Goal: Task Accomplishment & Management: Use online tool/utility

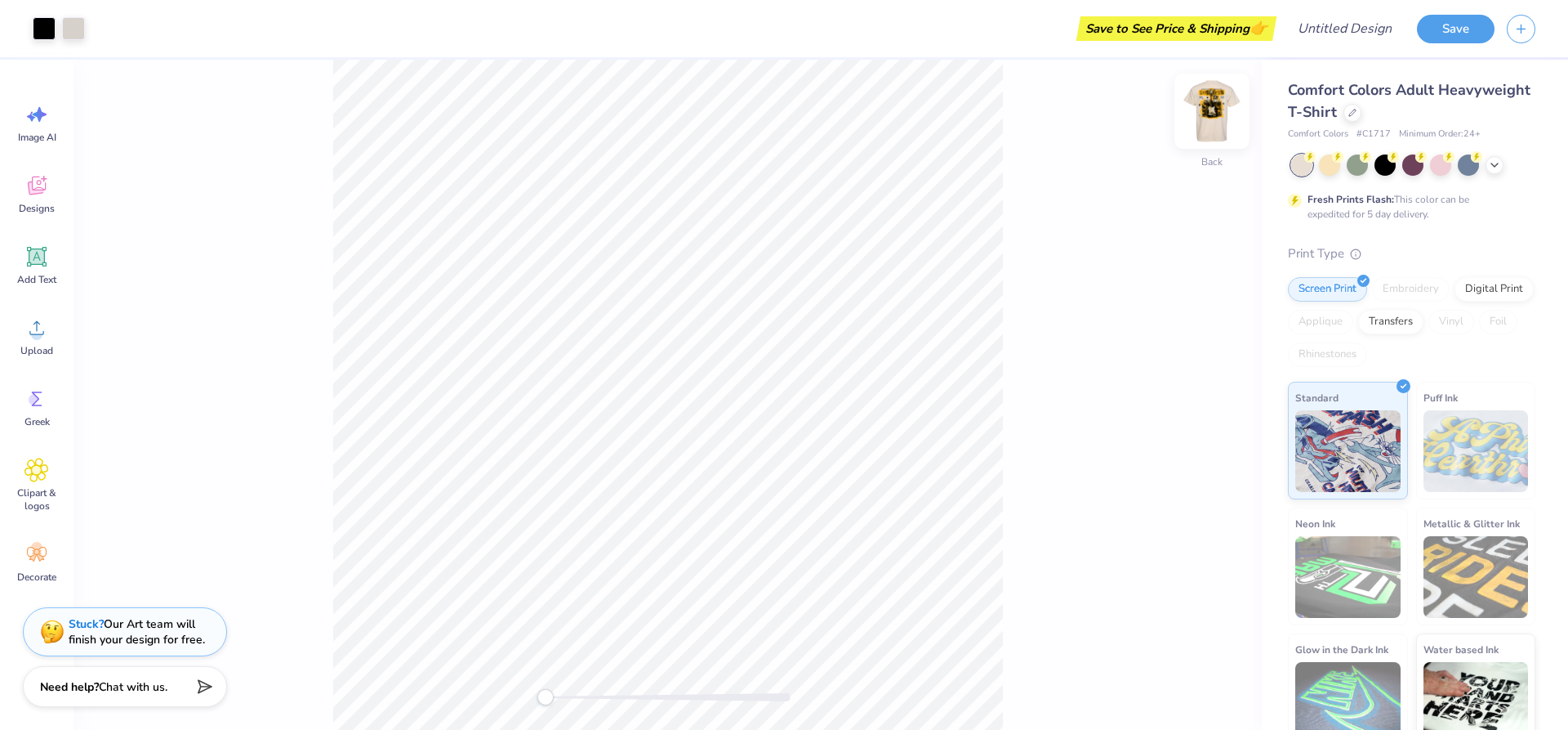
click at [1221, 125] on img at bounding box center [1211, 110] width 65 height 65
click at [1209, 112] on img at bounding box center [1211, 110] width 65 height 65
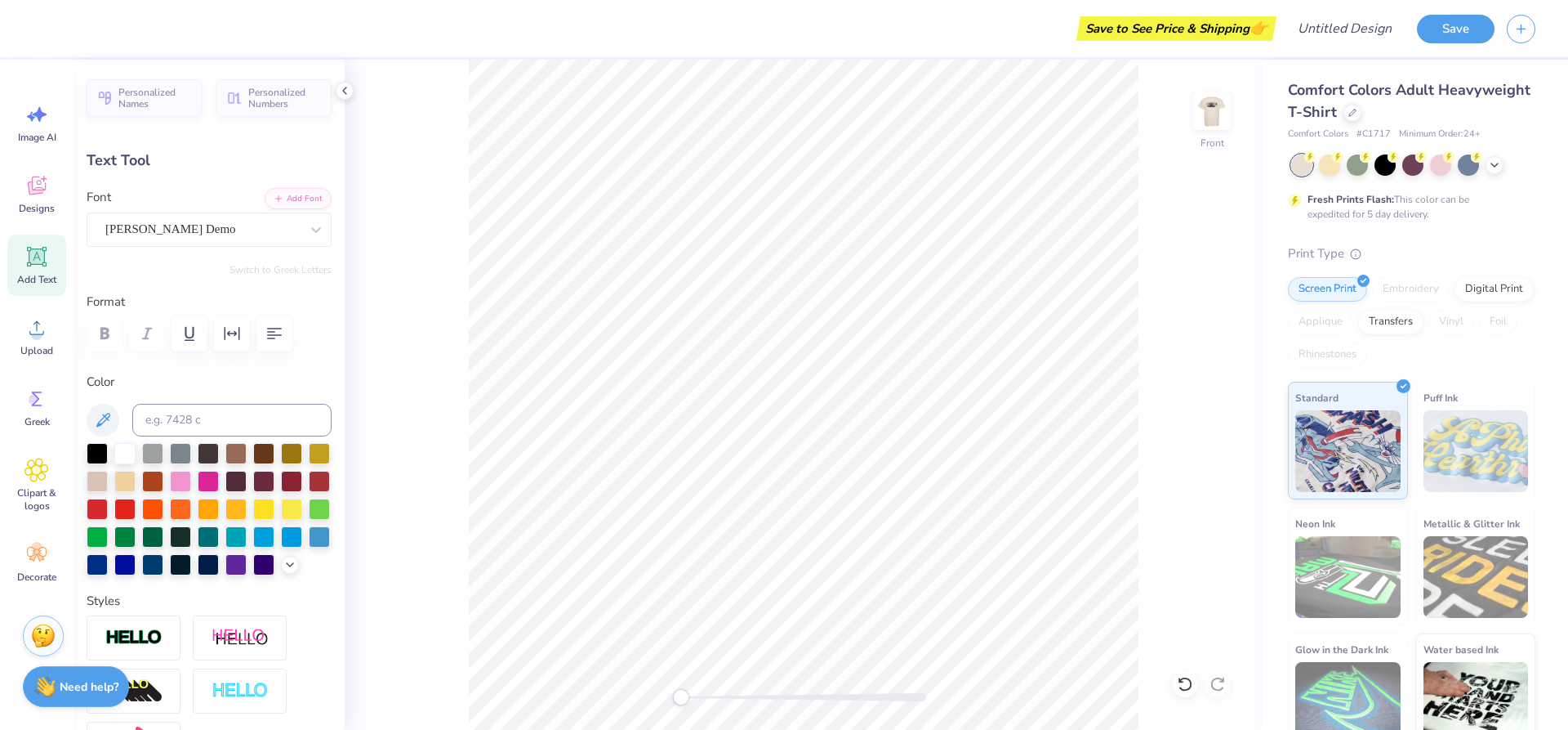
scroll to position [14, 3]
type textarea "s"
type textarea "r"
type textarea "RoCk BaNd"
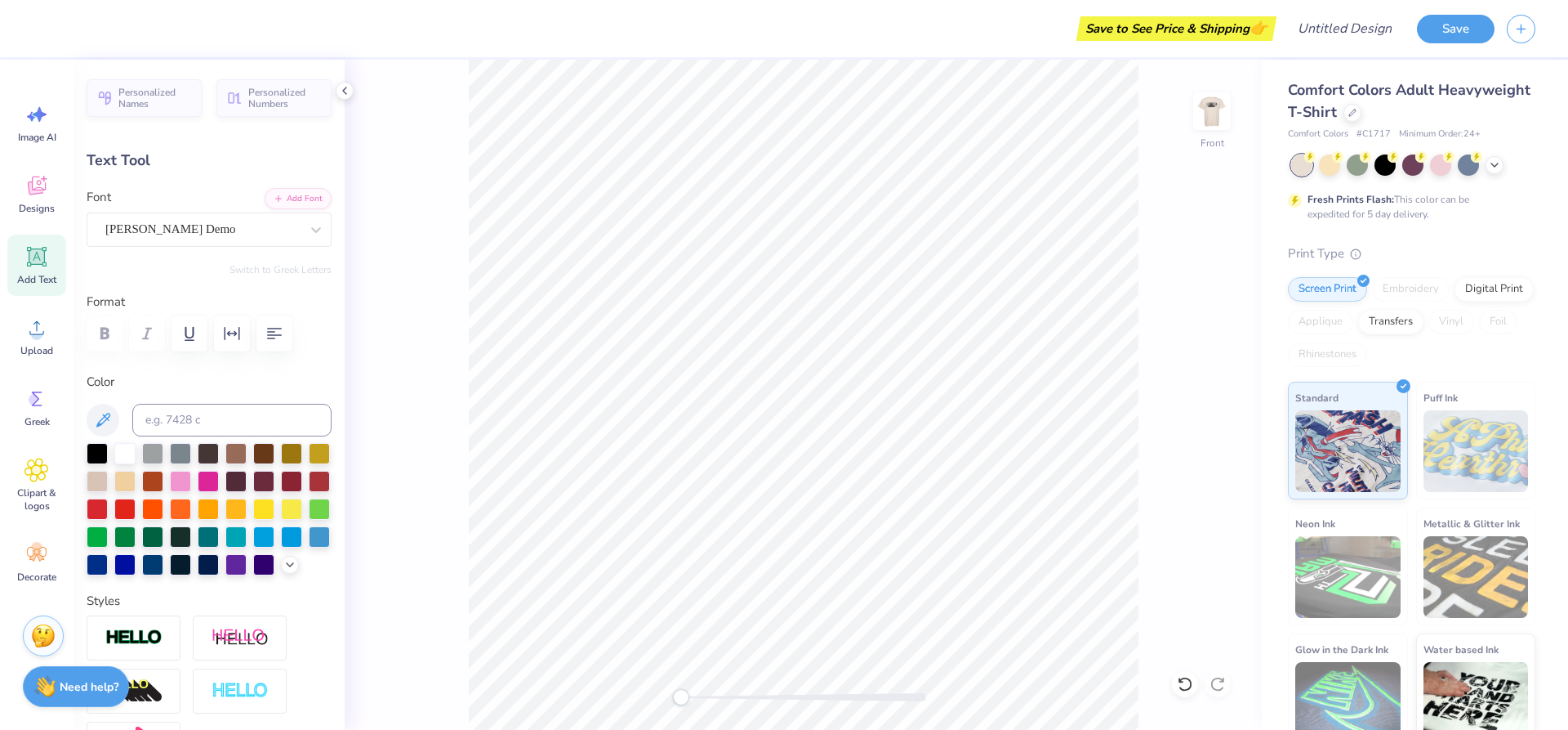
scroll to position [12, 5]
type input "14.49"
type input "2.88"
type input "3.56"
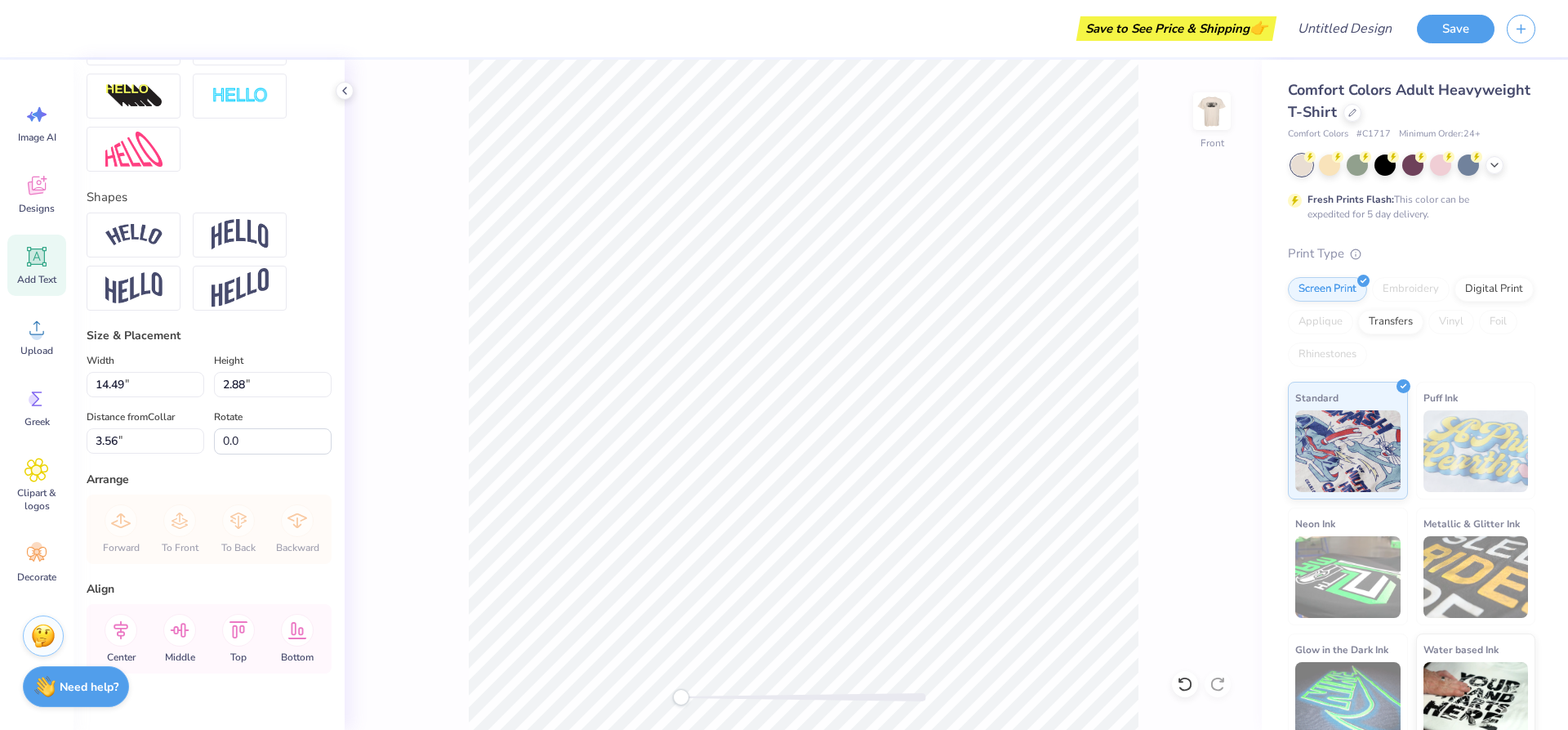
scroll to position [567, 0]
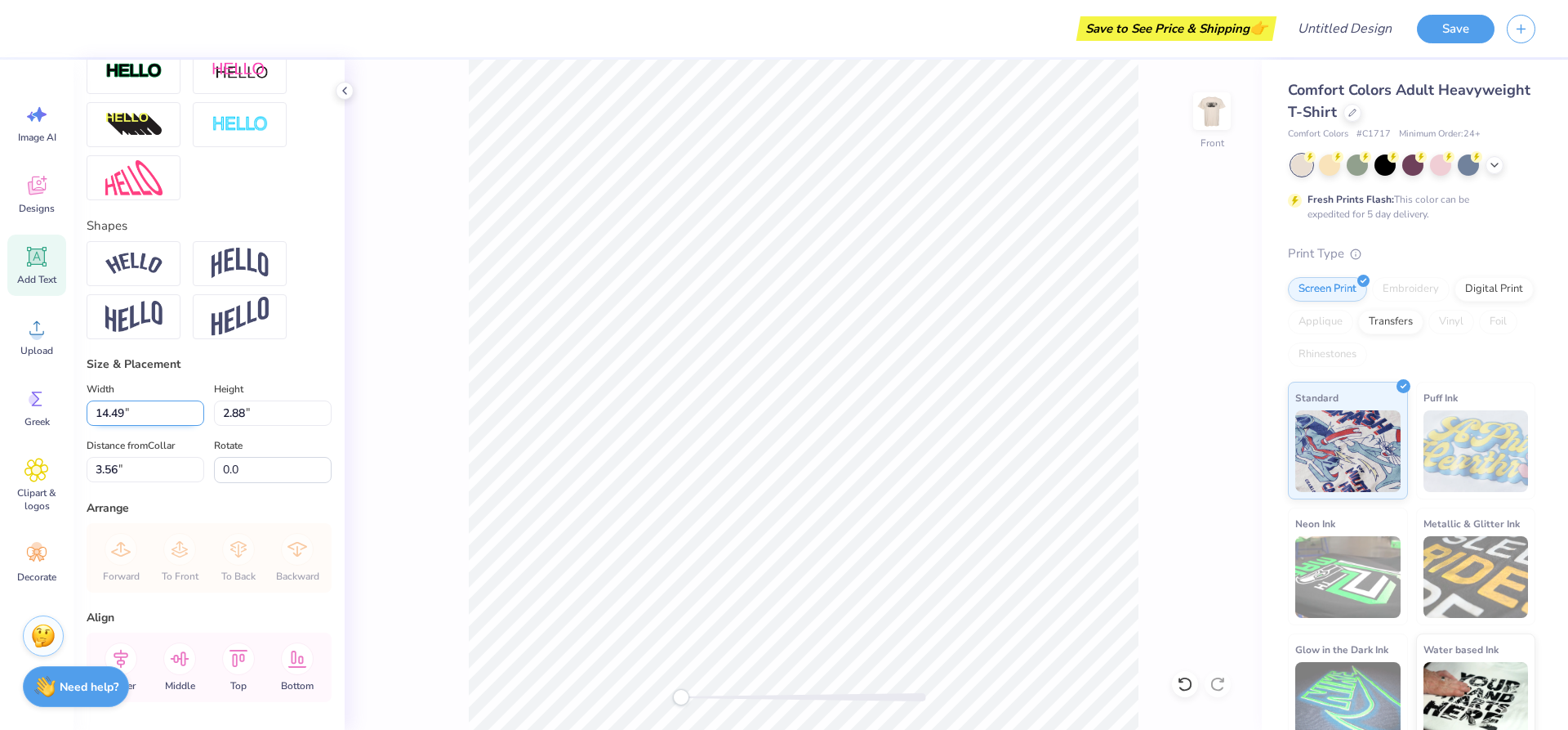
click at [192, 426] on input "14.48" at bounding box center [145, 413] width 118 height 25
click at [192, 426] on input "14.47" at bounding box center [145, 413] width 118 height 25
click at [191, 426] on input "14.46" at bounding box center [145, 413] width 118 height 25
click at [126, 426] on input "14.46" at bounding box center [145, 413] width 118 height 25
click at [119, 426] on input "14.46" at bounding box center [145, 413] width 118 height 25
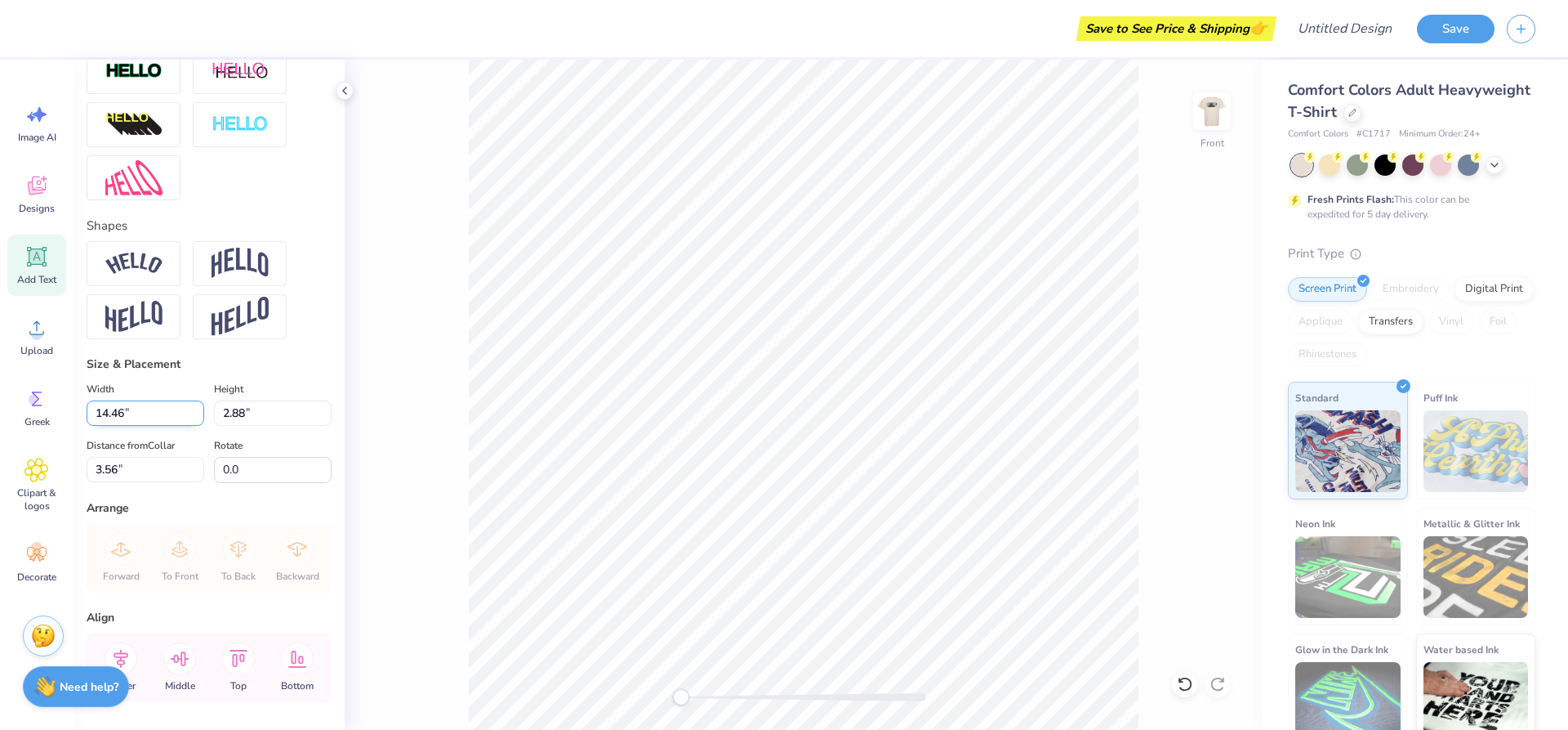
click at [116, 426] on input "14.46" at bounding box center [145, 413] width 118 height 25
click at [132, 426] on input "14.46" at bounding box center [145, 413] width 118 height 25
type input "1"
type input "12.00"
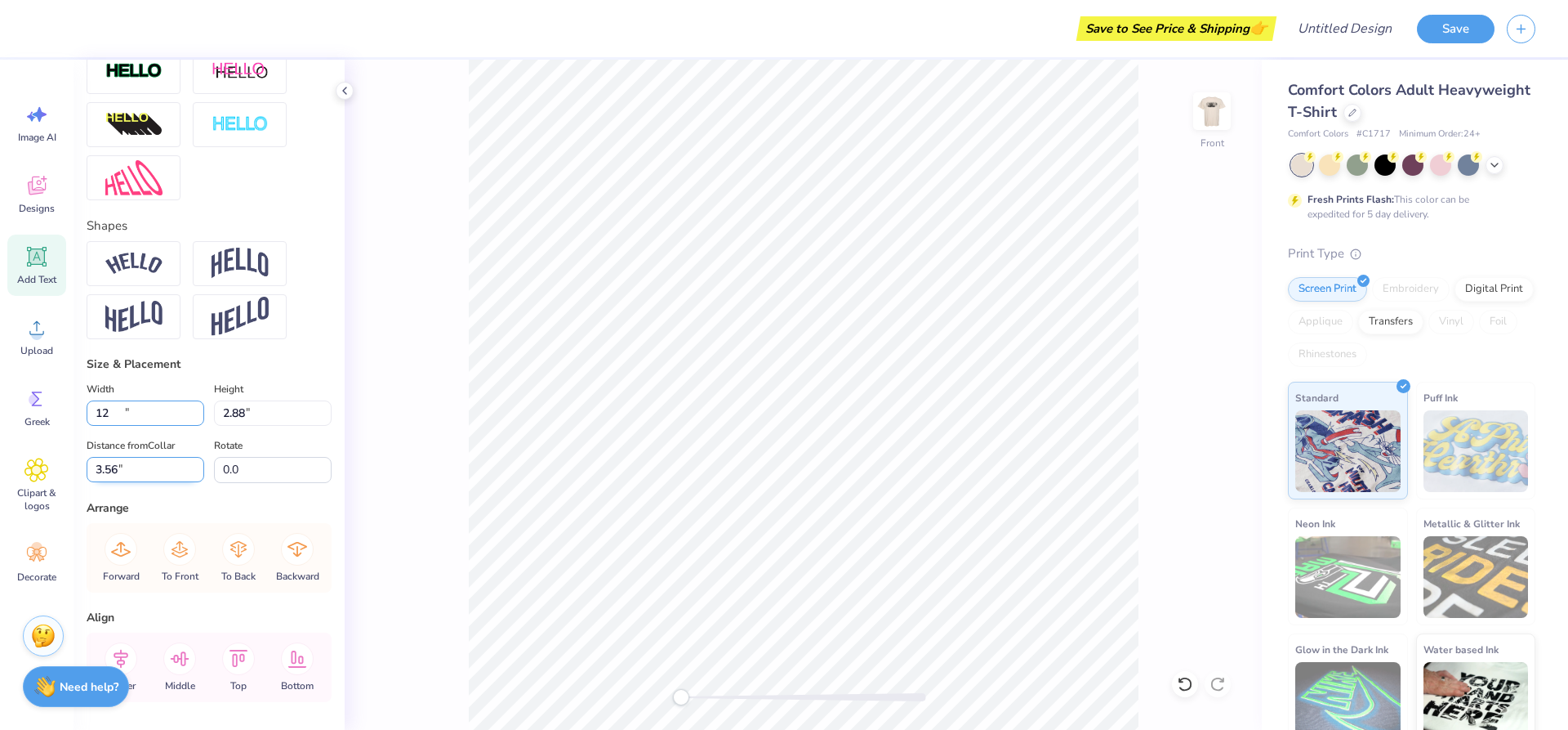
type input "2.38"
type input "3.81"
type textarea "RoCk BaNd"
type input "9.65"
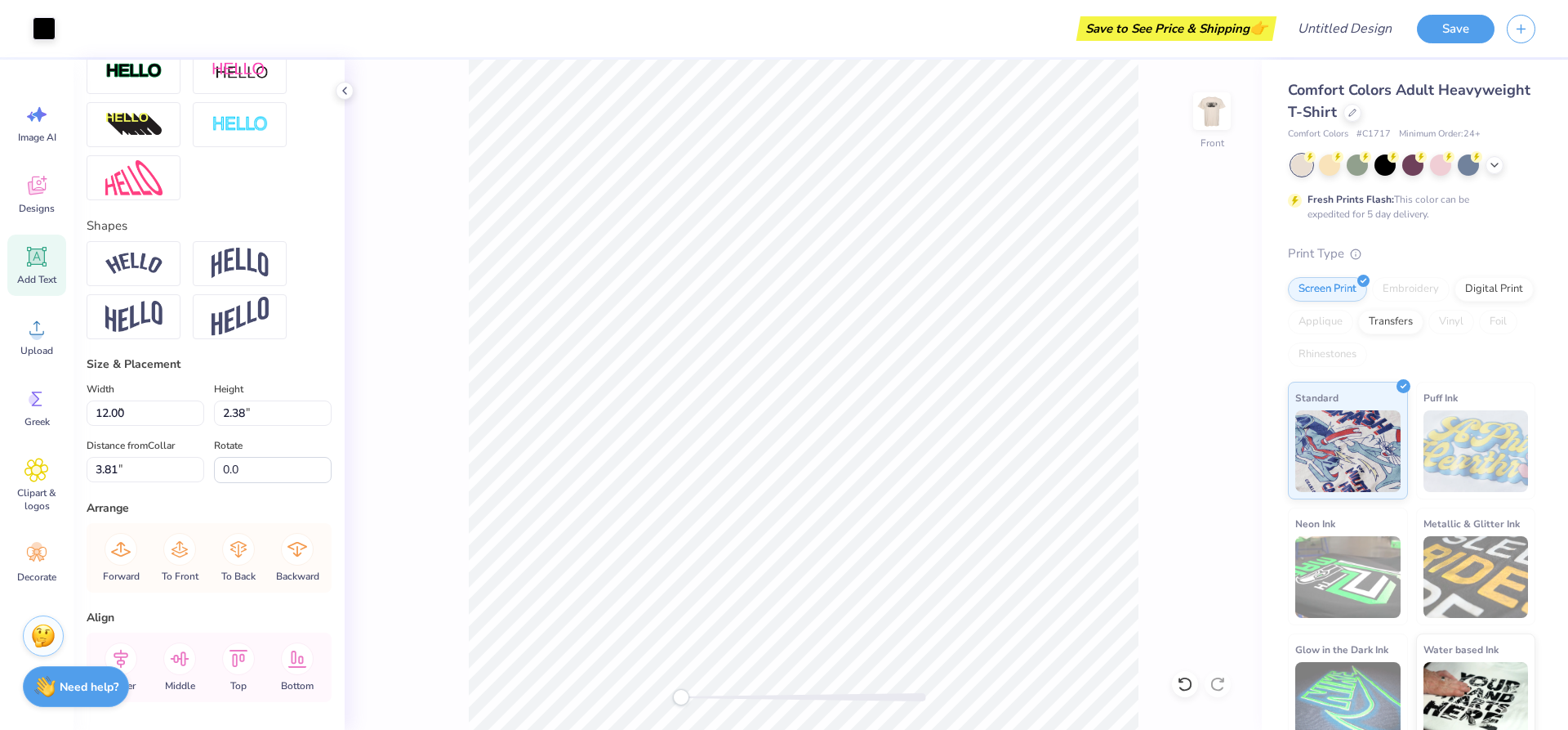
type input "0.45"
type input "3.27"
type textarea "D"
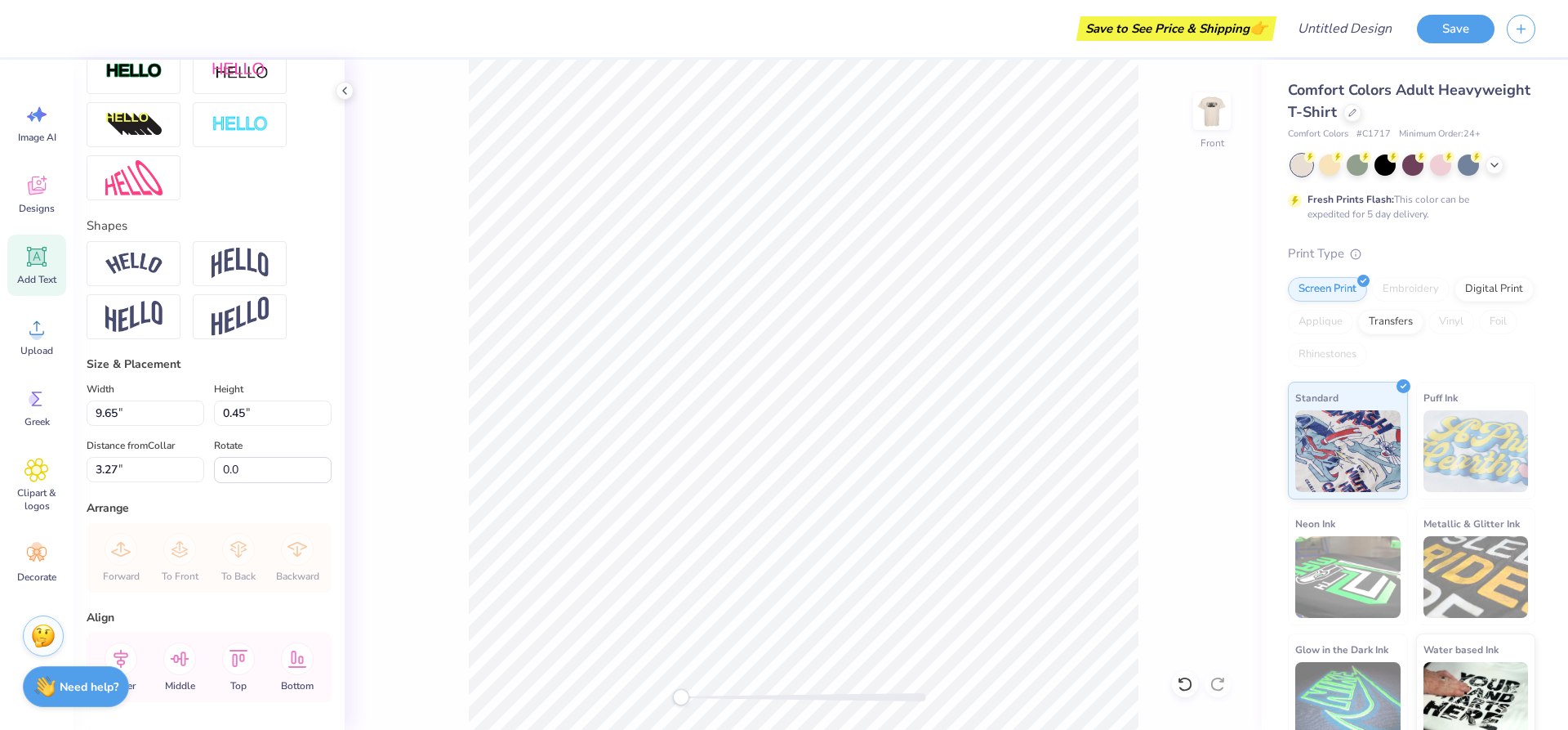
type textarea "DELTA TAU DELTA"
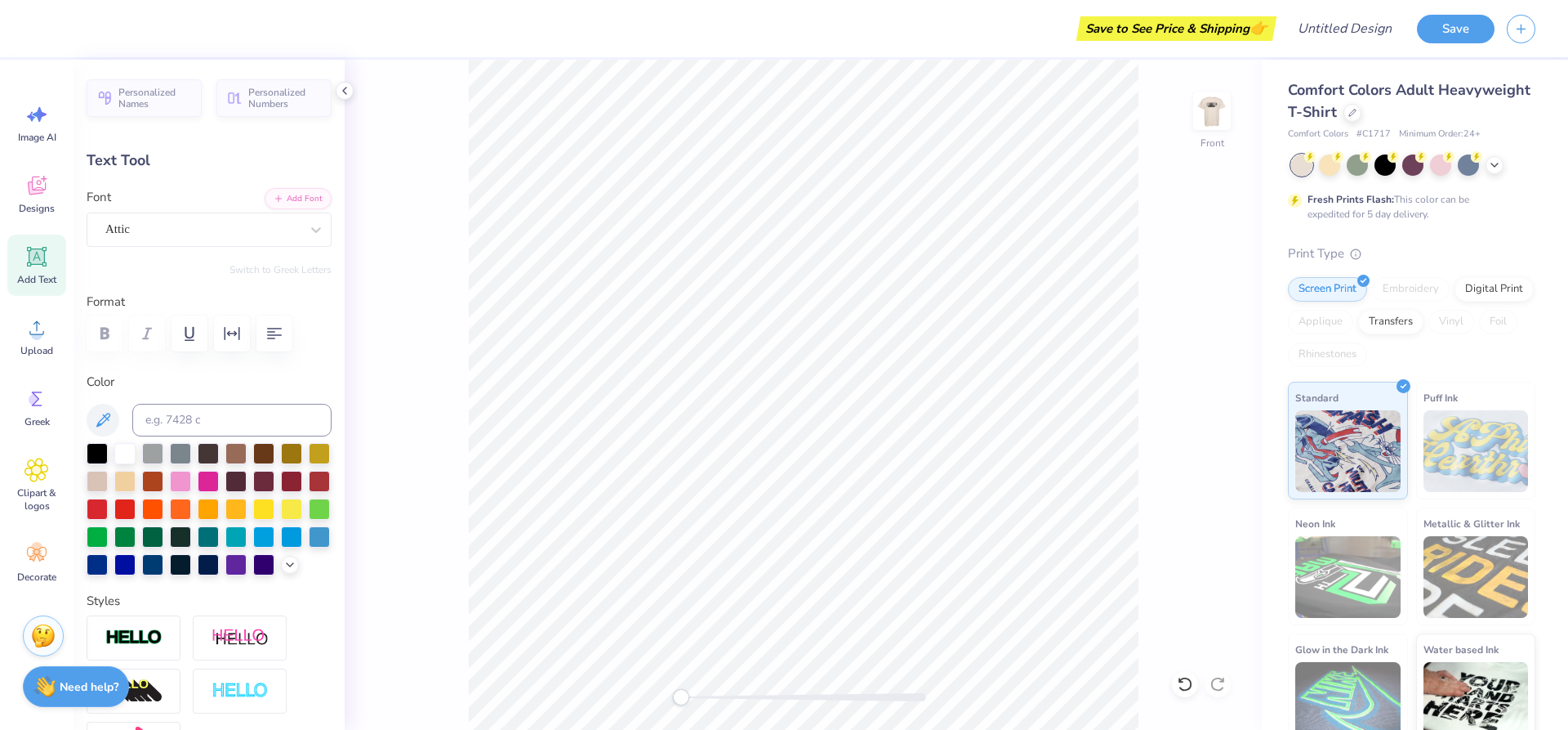
scroll to position [14, 2]
type textarea "2"
type textarea "D"
type textarea "d"
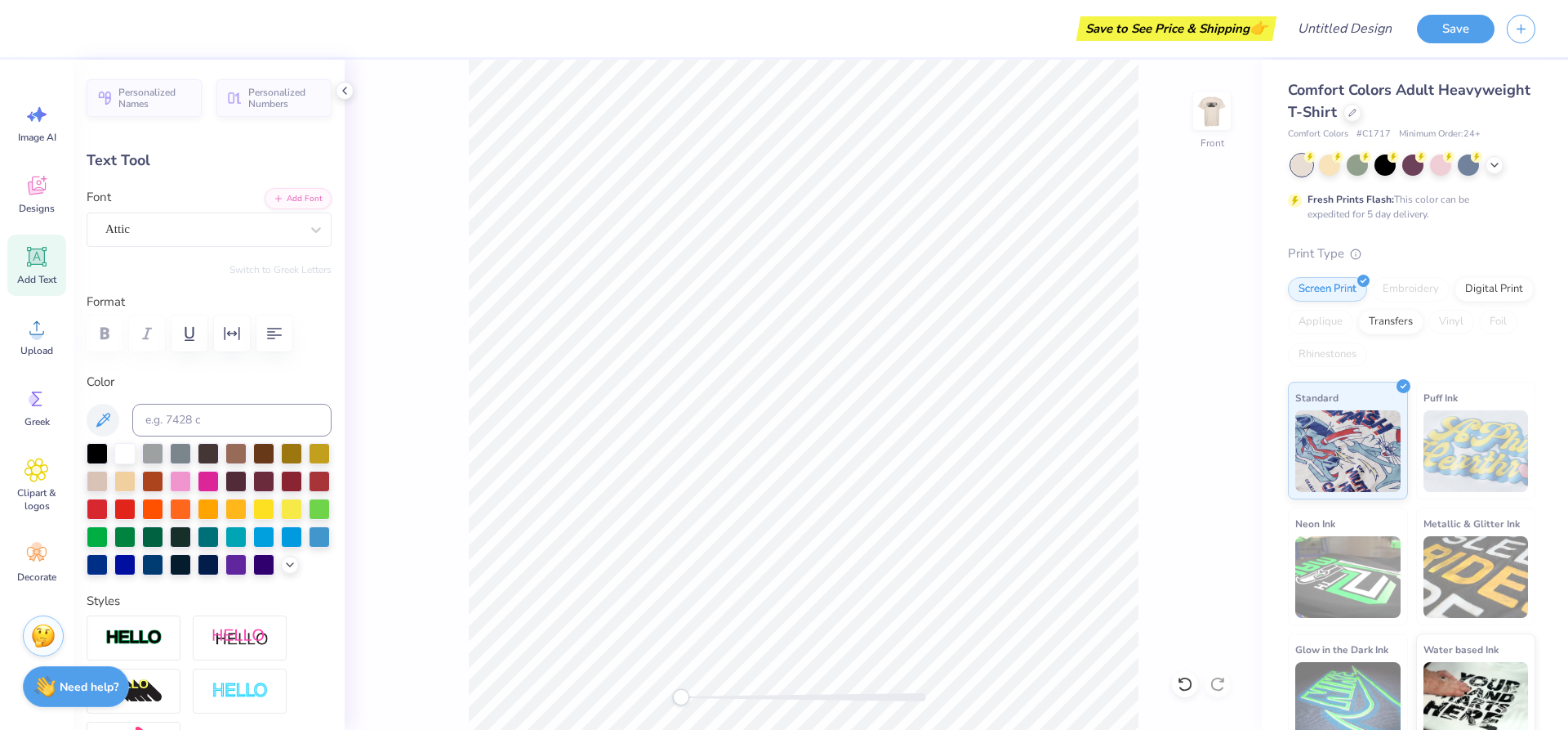
scroll to position [12, 2]
type textarea "DATE"
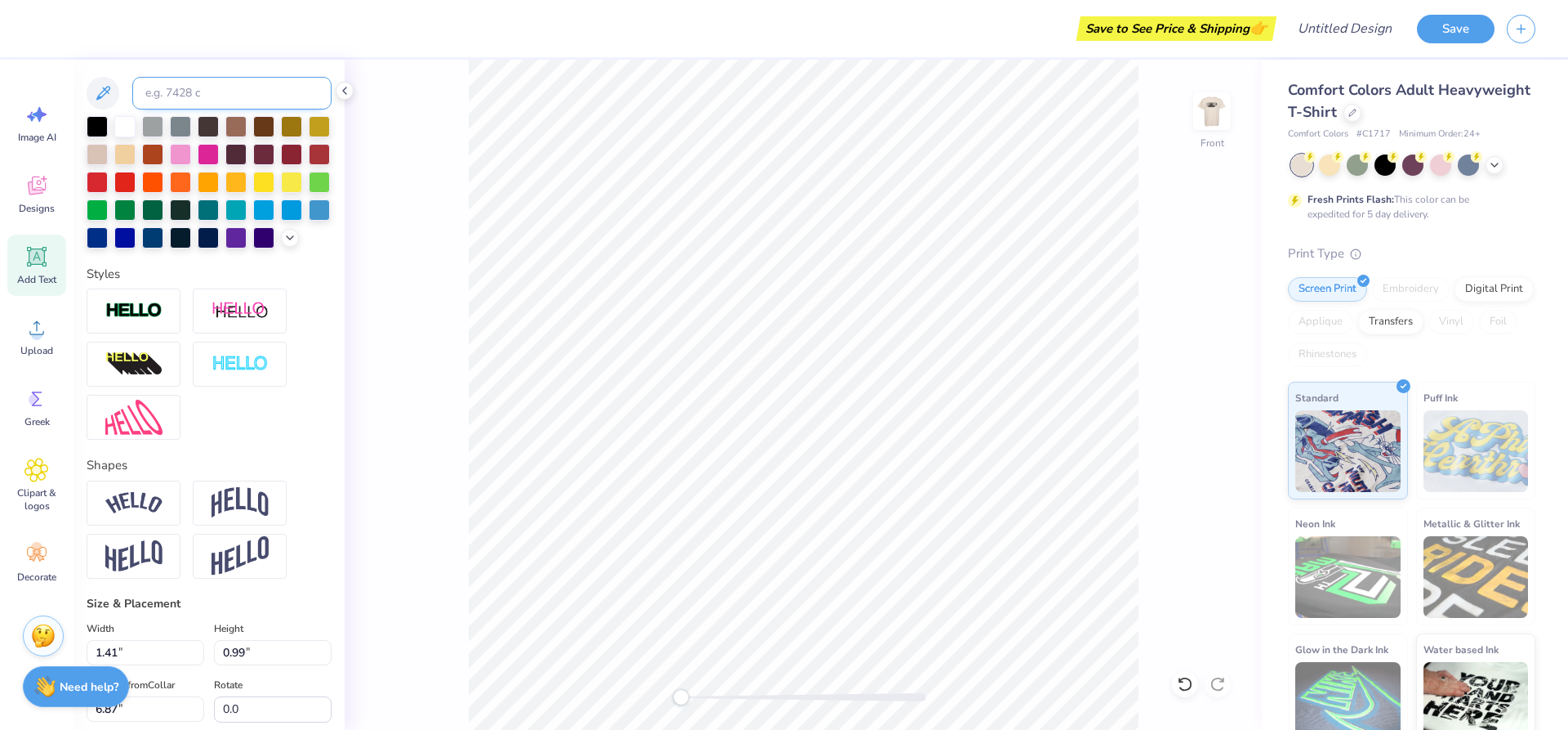
scroll to position [572, 0]
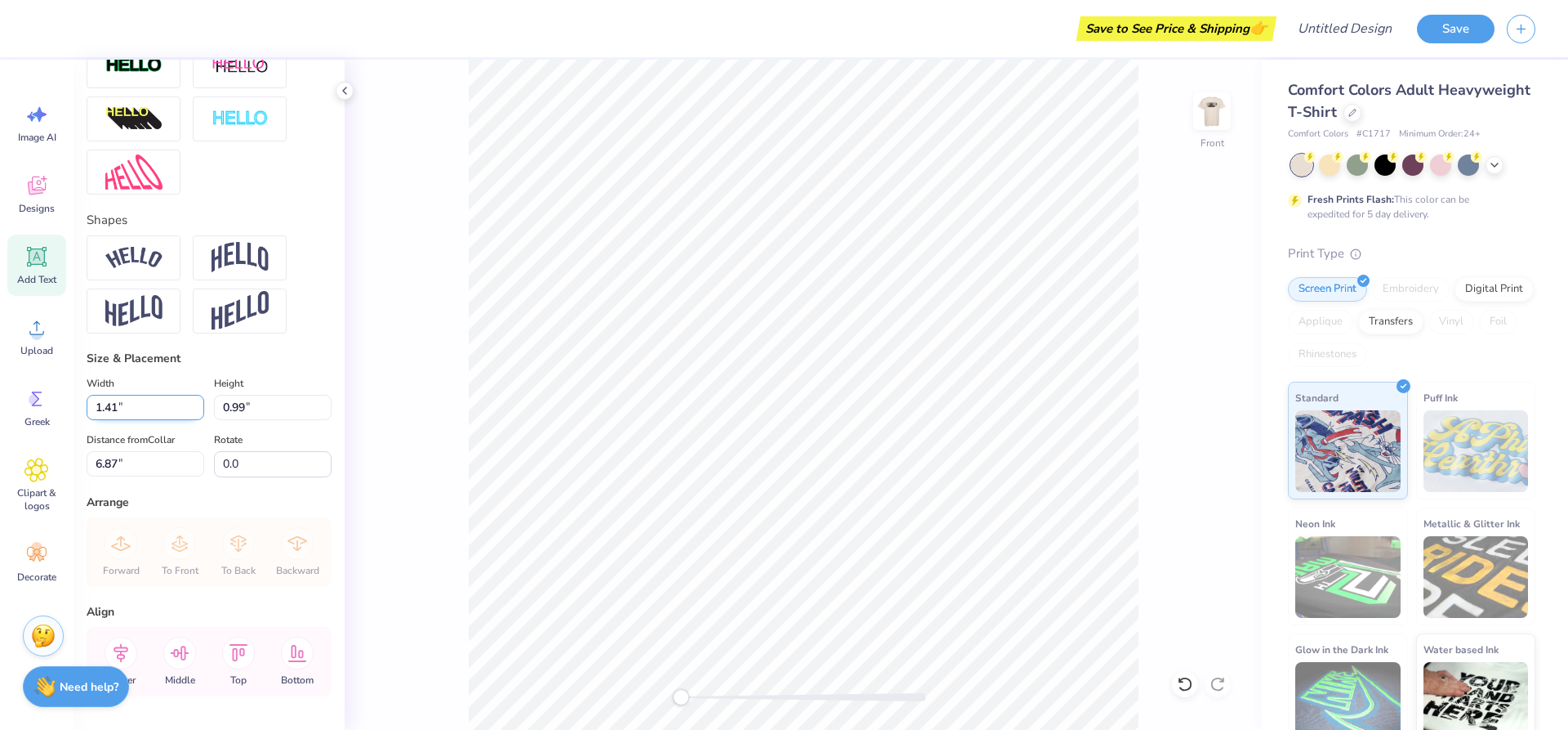
click at [189, 420] on input "1.4" at bounding box center [145, 407] width 118 height 25
click at [189, 420] on input "1.39" at bounding box center [145, 407] width 118 height 25
click at [189, 420] on input "1.38" at bounding box center [145, 407] width 118 height 25
click at [190, 420] on input "1.37" at bounding box center [145, 407] width 118 height 25
click at [190, 420] on input "1.36" at bounding box center [145, 407] width 118 height 25
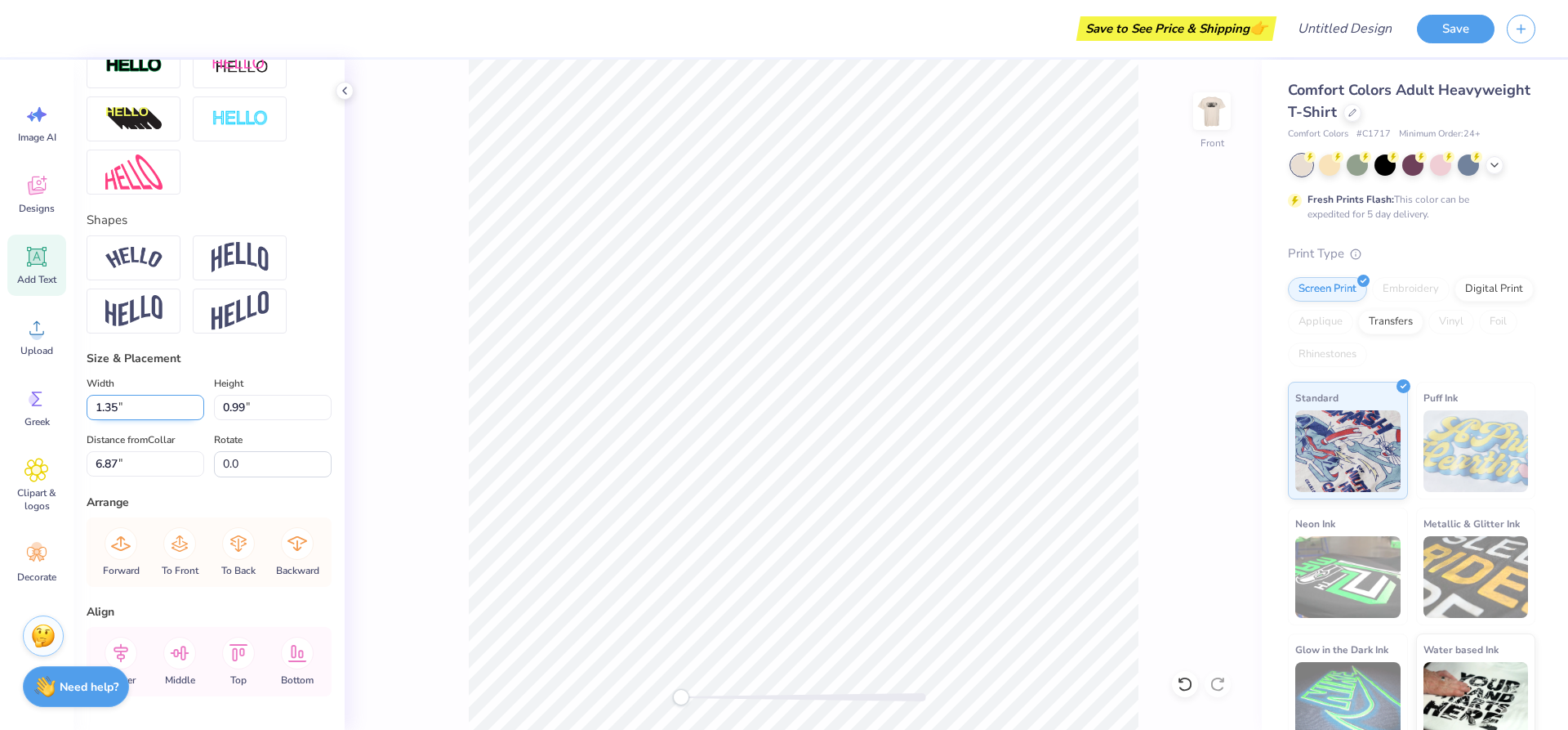
type input "1.35"
click at [190, 420] on input "1.35" at bounding box center [145, 407] width 118 height 25
click at [312, 420] on input "0.98" at bounding box center [273, 407] width 118 height 25
click at [312, 420] on input "0.97" at bounding box center [273, 407] width 118 height 25
click at [312, 420] on input "0.96" at bounding box center [273, 407] width 118 height 25
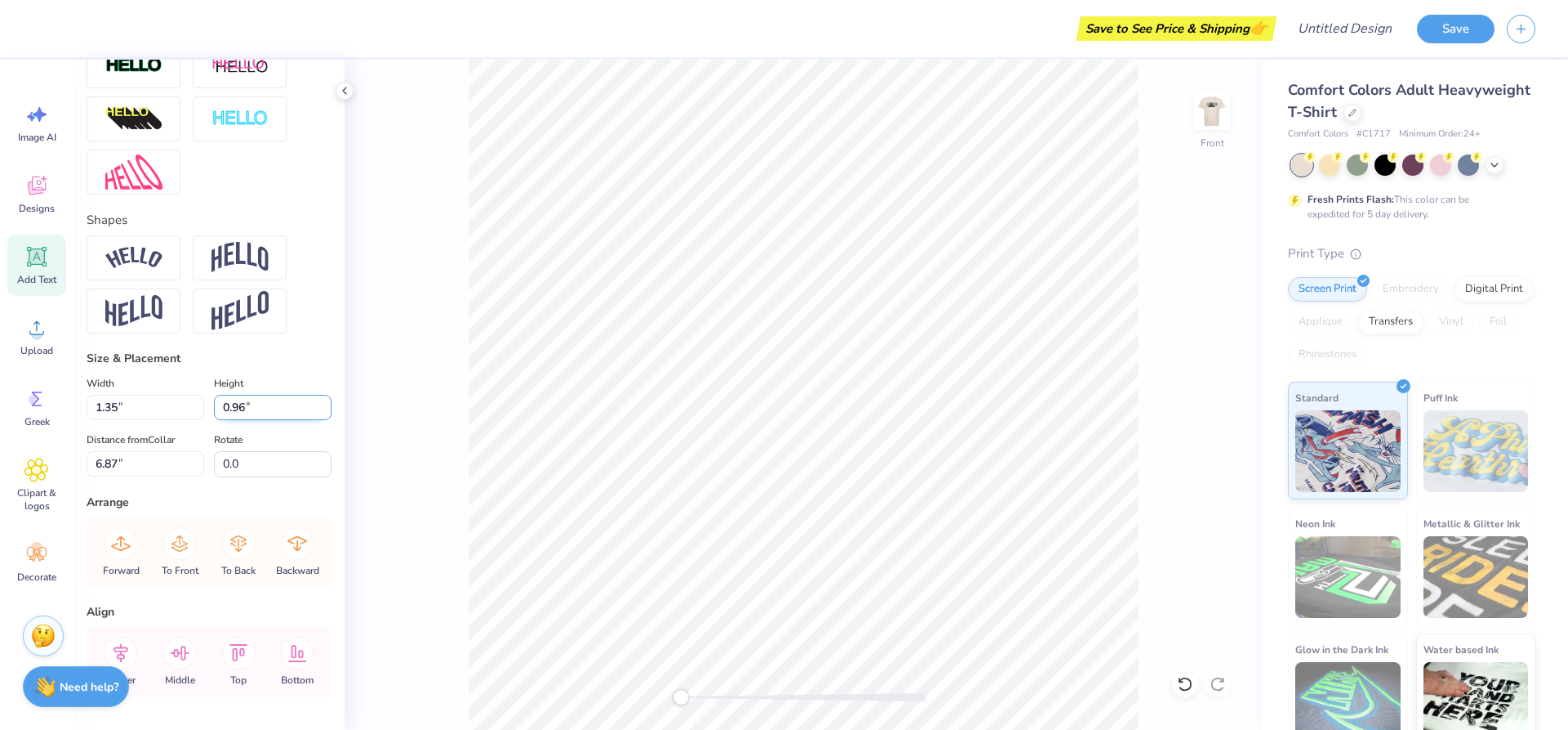
click at [312, 420] on input "0.95" at bounding box center [273, 407] width 118 height 25
type input "0.94"
click at [312, 420] on input "0.94" at bounding box center [273, 407] width 118 height 25
type input "4.02"
type input "6.88"
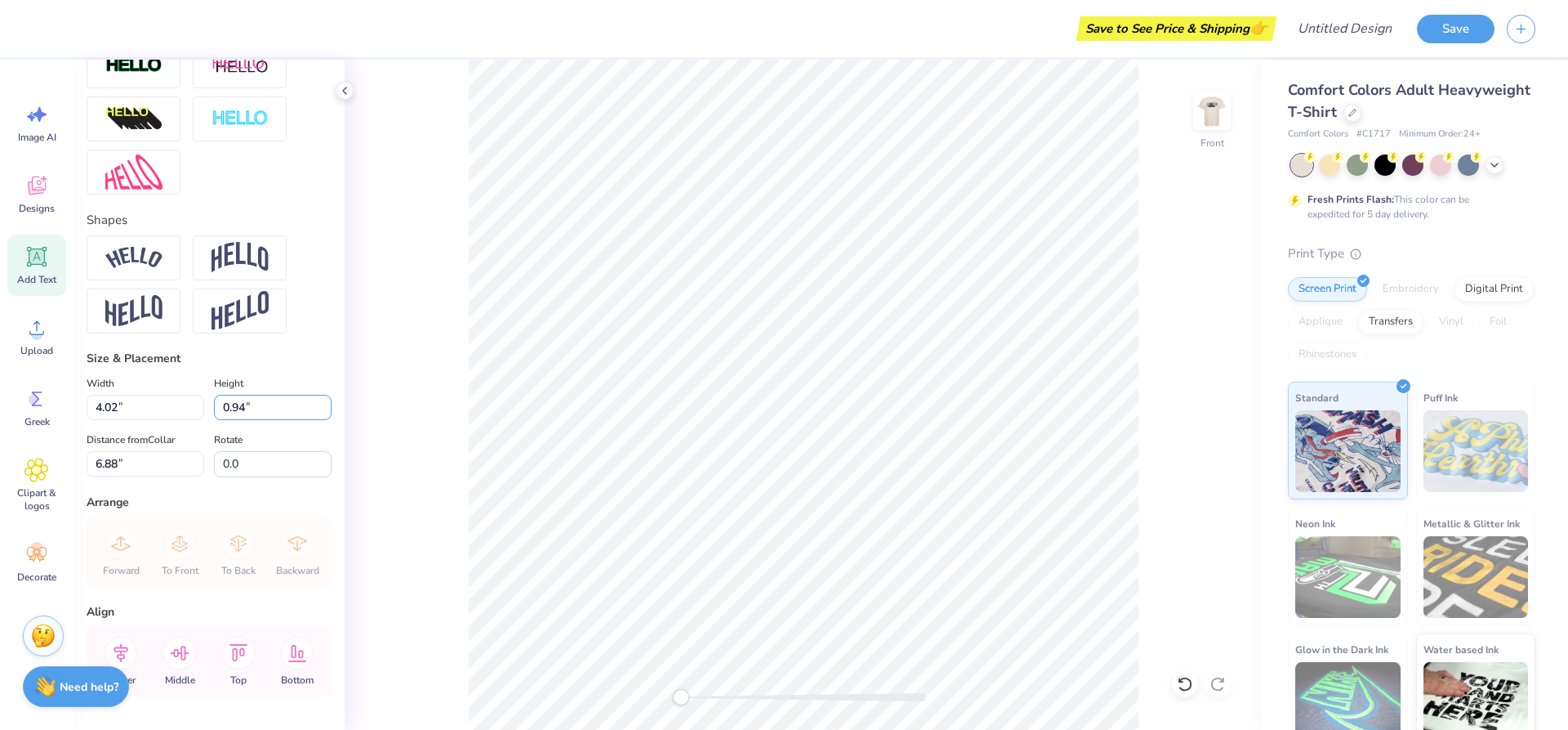
type input "3.87"
type input "6.90"
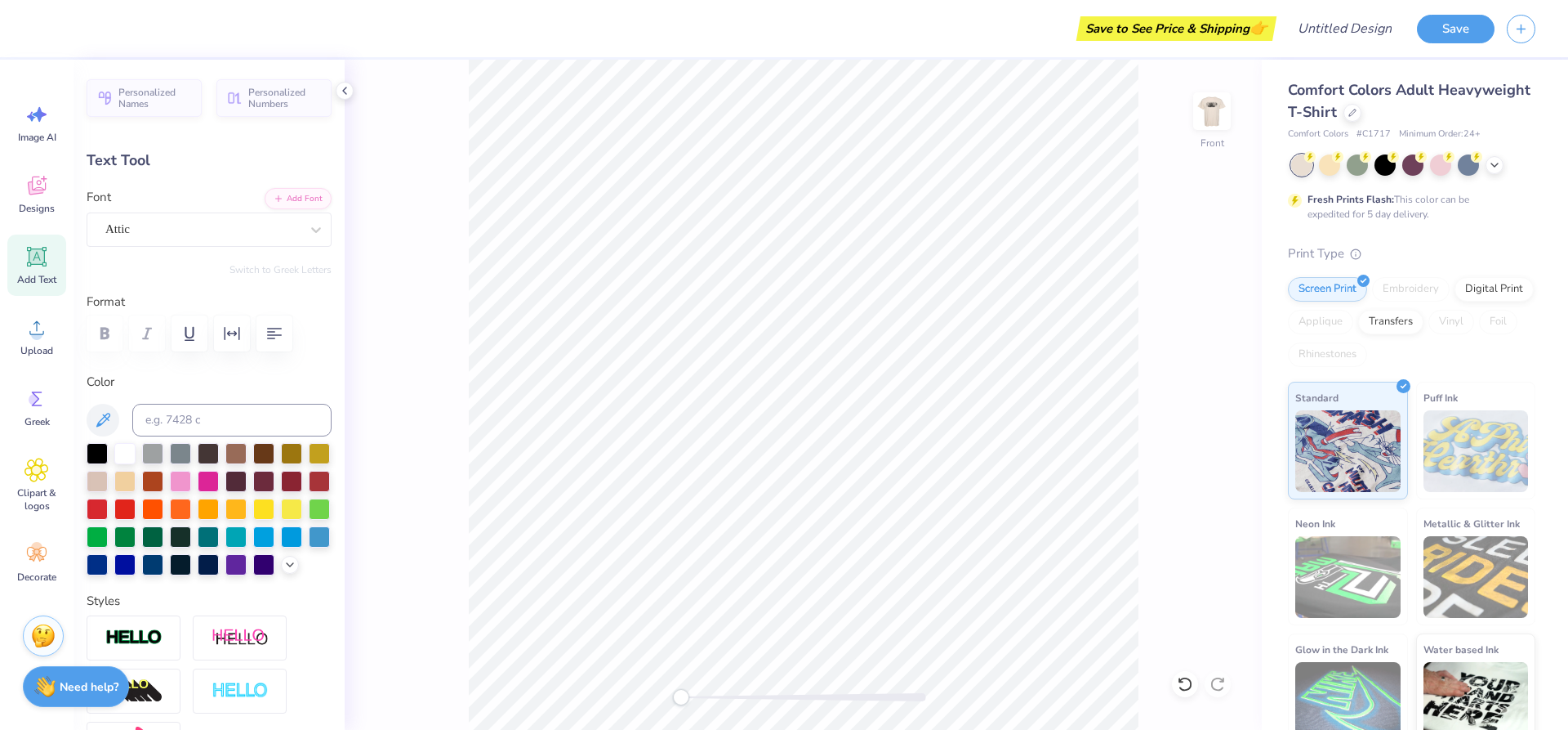
scroll to position [14, 5]
type textarea "DATE PARTY"
type input "9.11"
type input "17.58"
click at [1142, 186] on div "Front" at bounding box center [803, 394] width 918 height 670
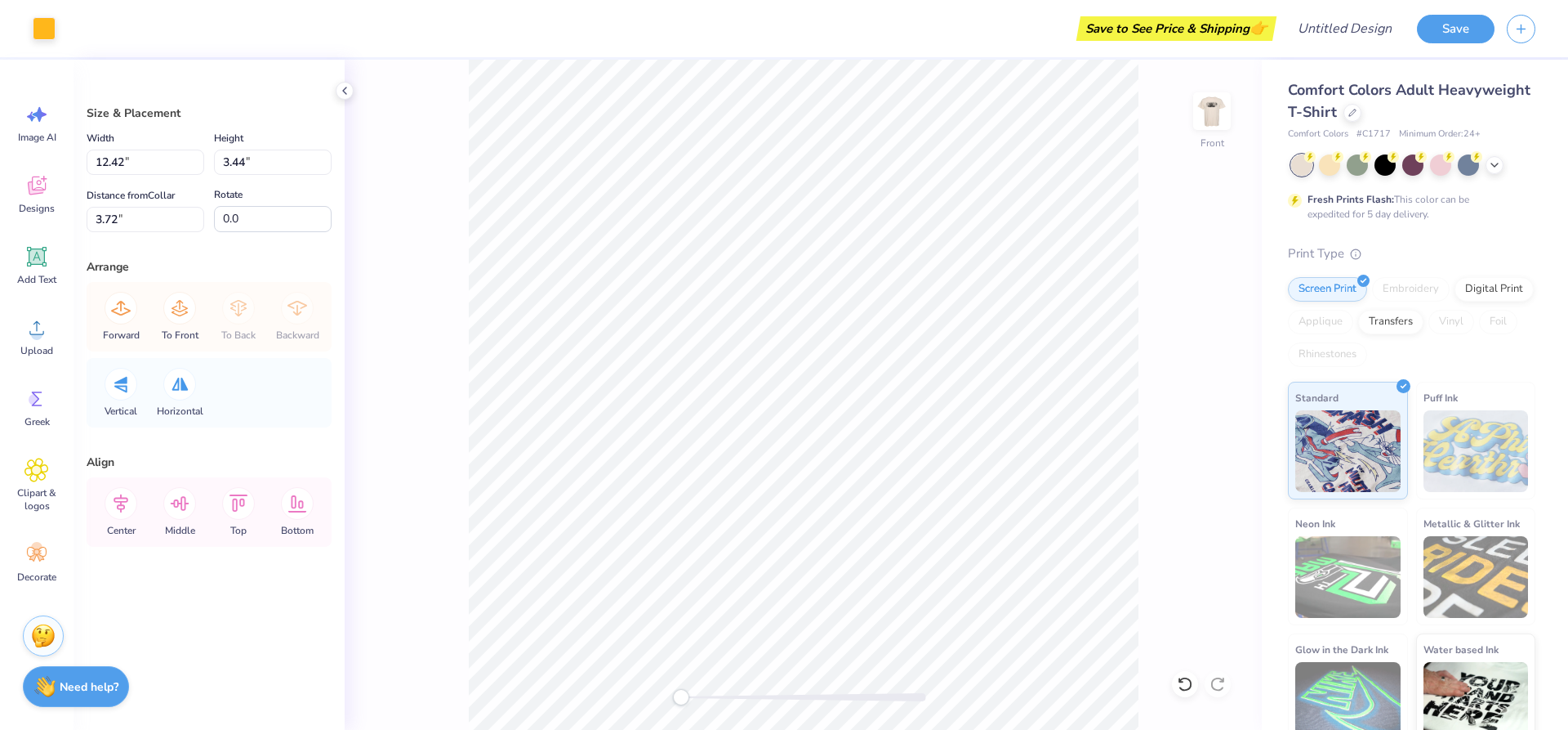
type input "9.47"
type input "13.73"
type input "3.36"
type input "3.12"
type input "4.01"
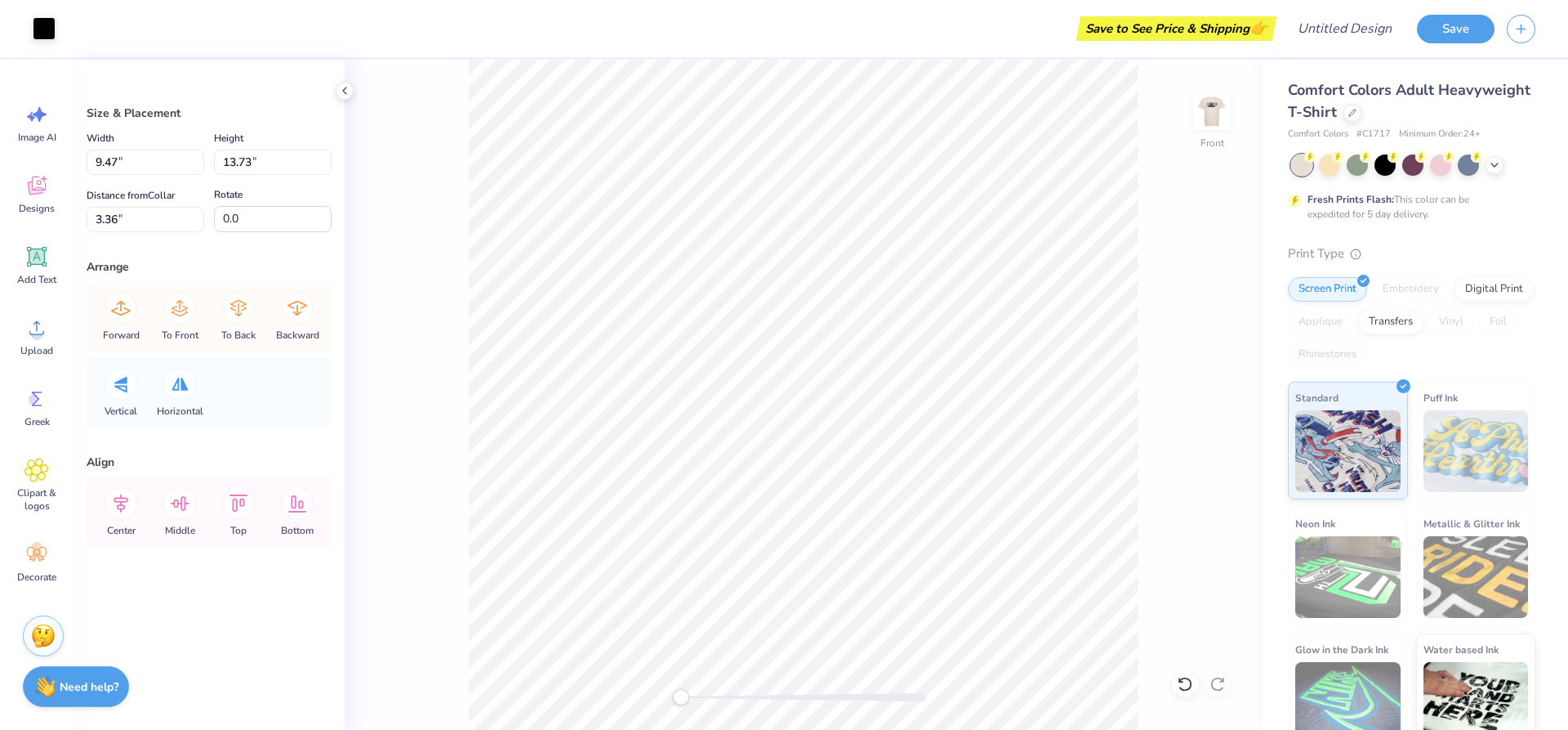
type input "5.30"
type input "3.72"
type input "1.14"
type input "8.15"
type input "9.47"
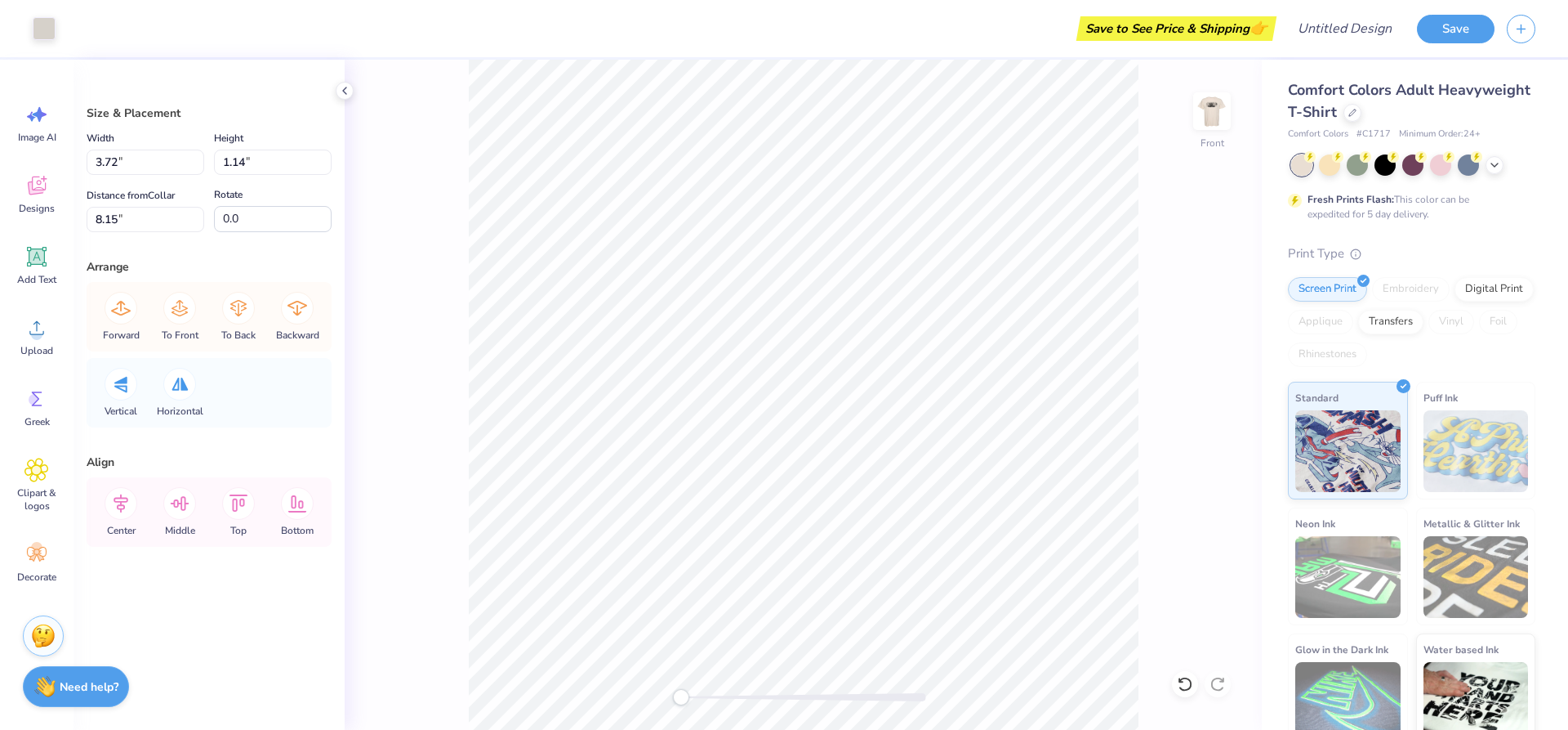
type input "13.57"
type input "3.35"
click at [45, 23] on div at bounding box center [44, 26] width 23 height 23
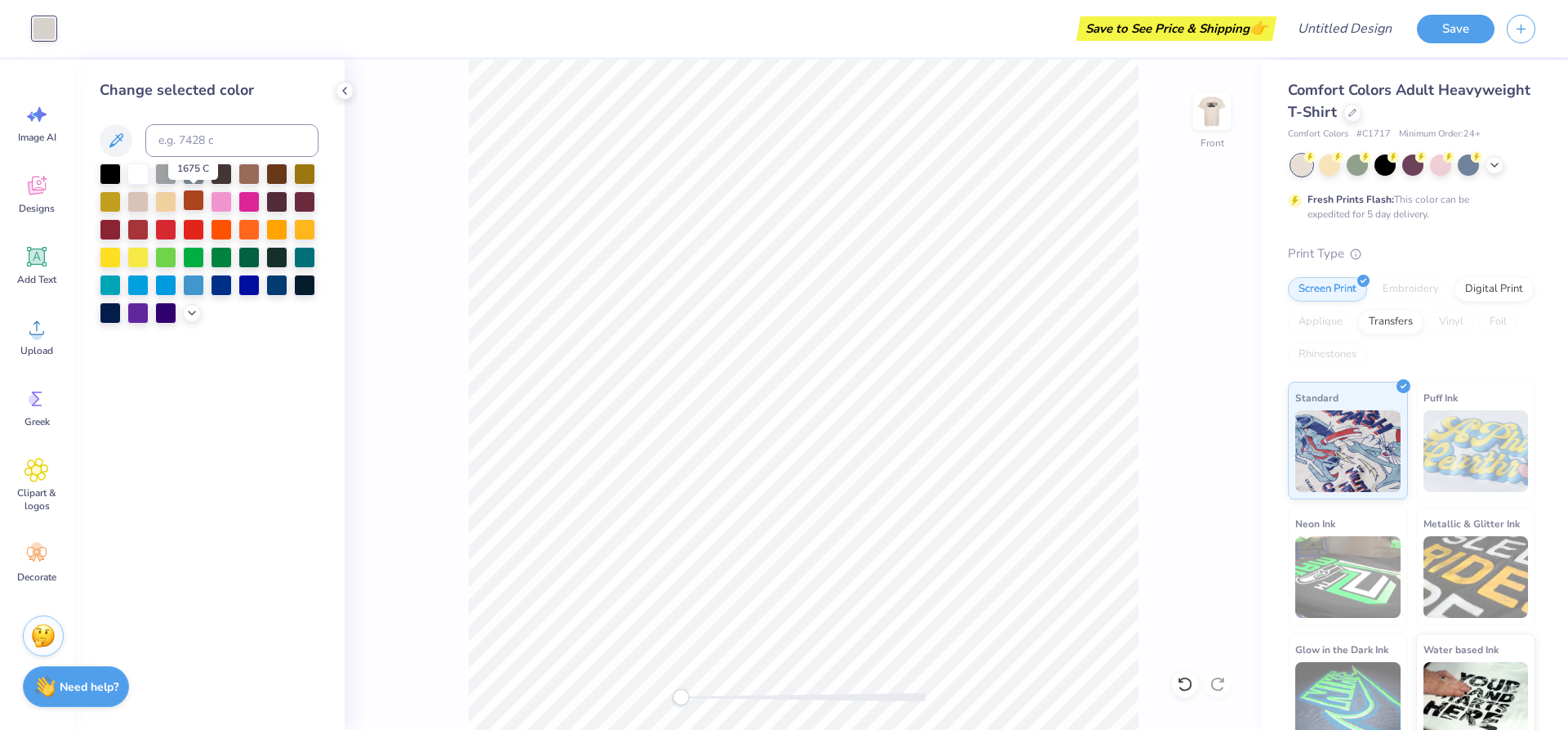
click at [196, 204] on div at bounding box center [194, 200] width 21 height 21
click at [142, 178] on div at bounding box center [138, 172] width 21 height 21
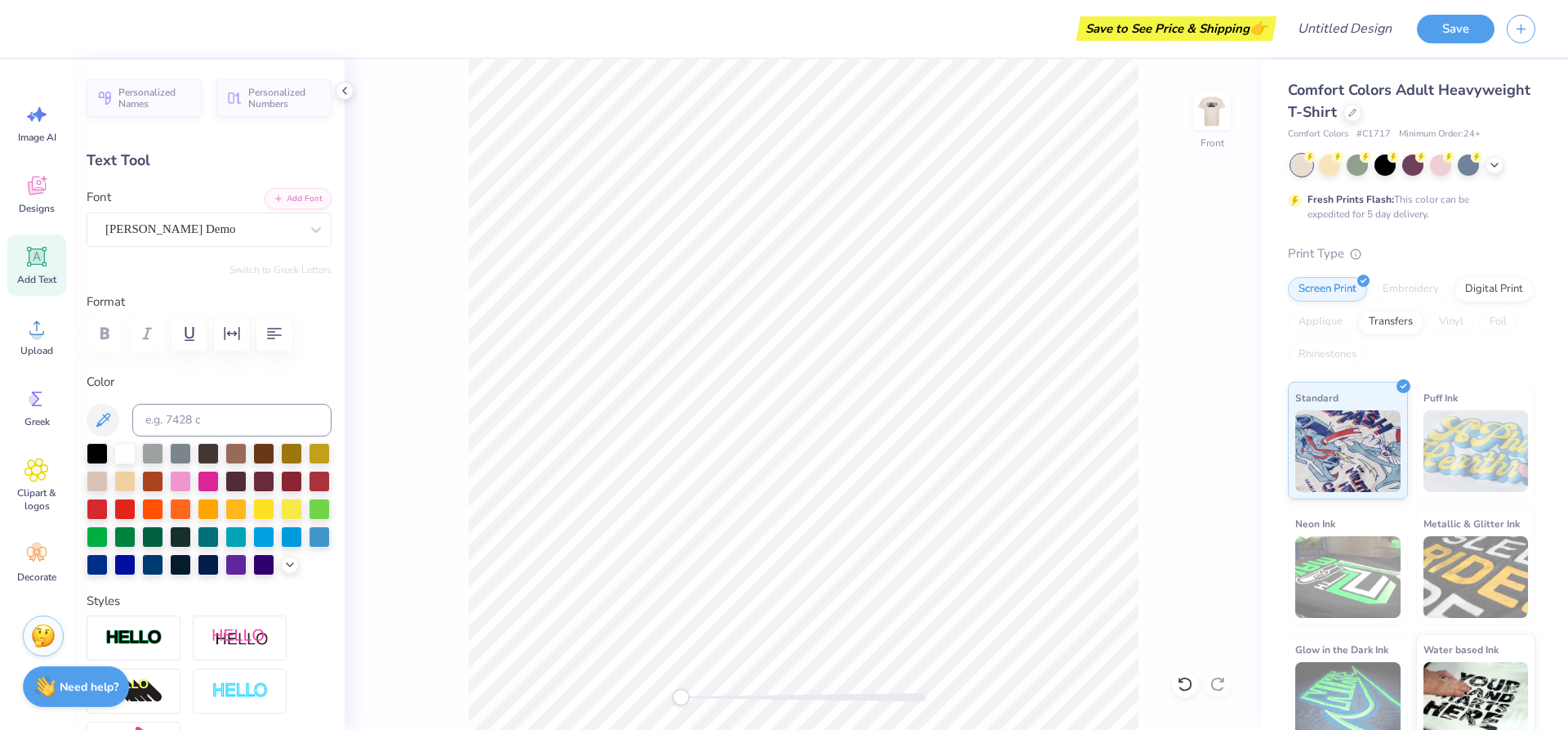
scroll to position [14, 3]
click at [108, 507] on div at bounding box center [97, 507] width 21 height 21
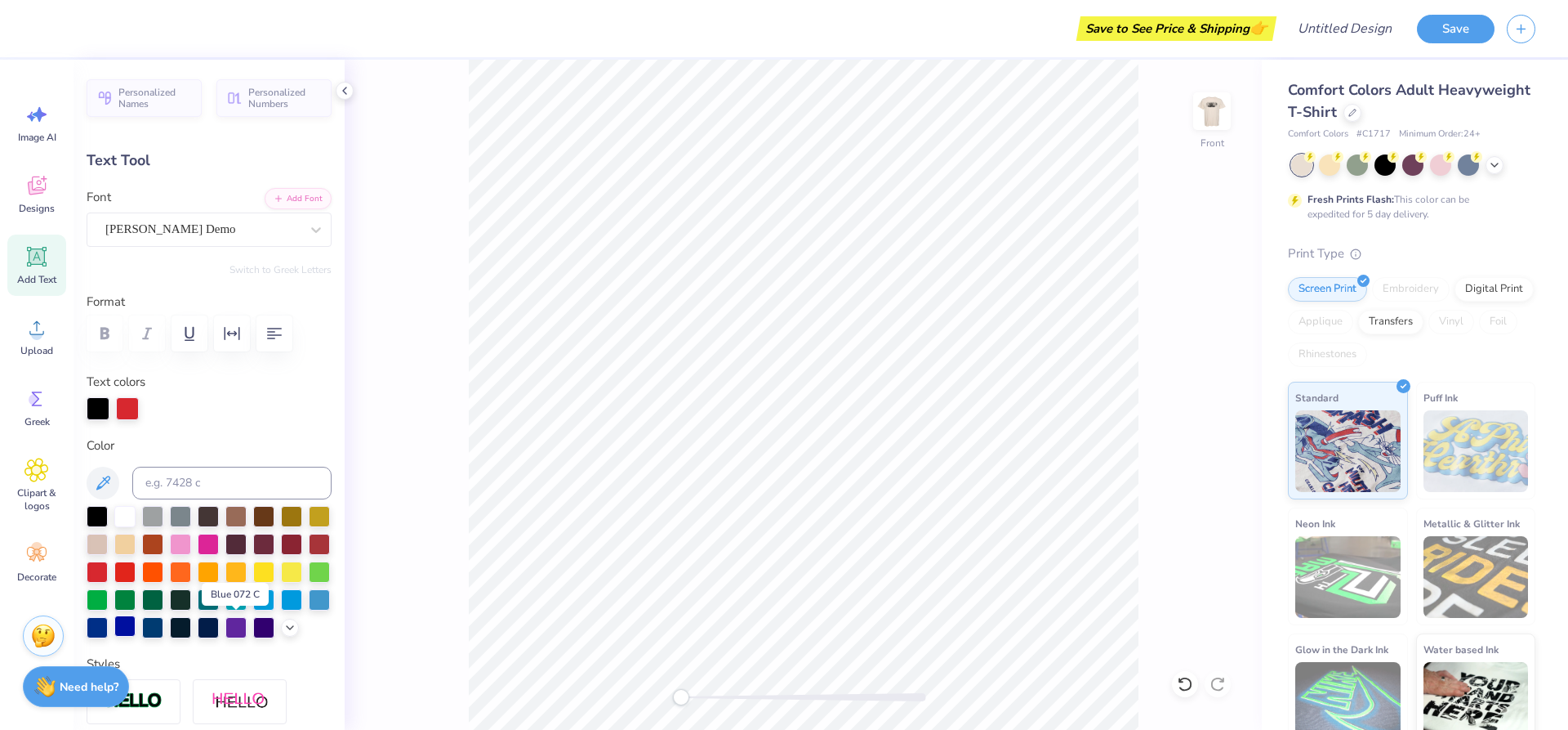
click at [136, 623] on div at bounding box center [125, 625] width 21 height 21
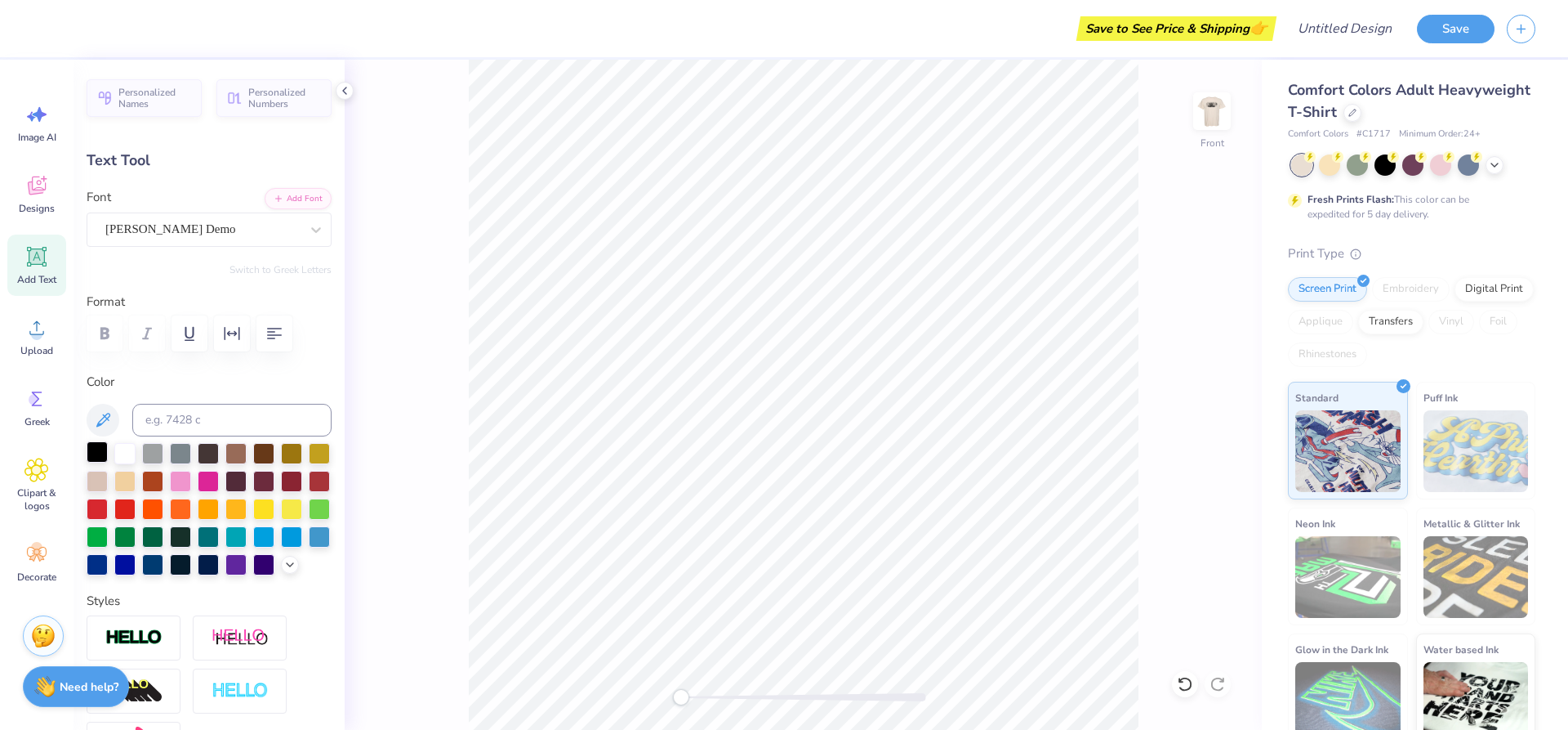
click at [102, 449] on div at bounding box center [97, 451] width 21 height 21
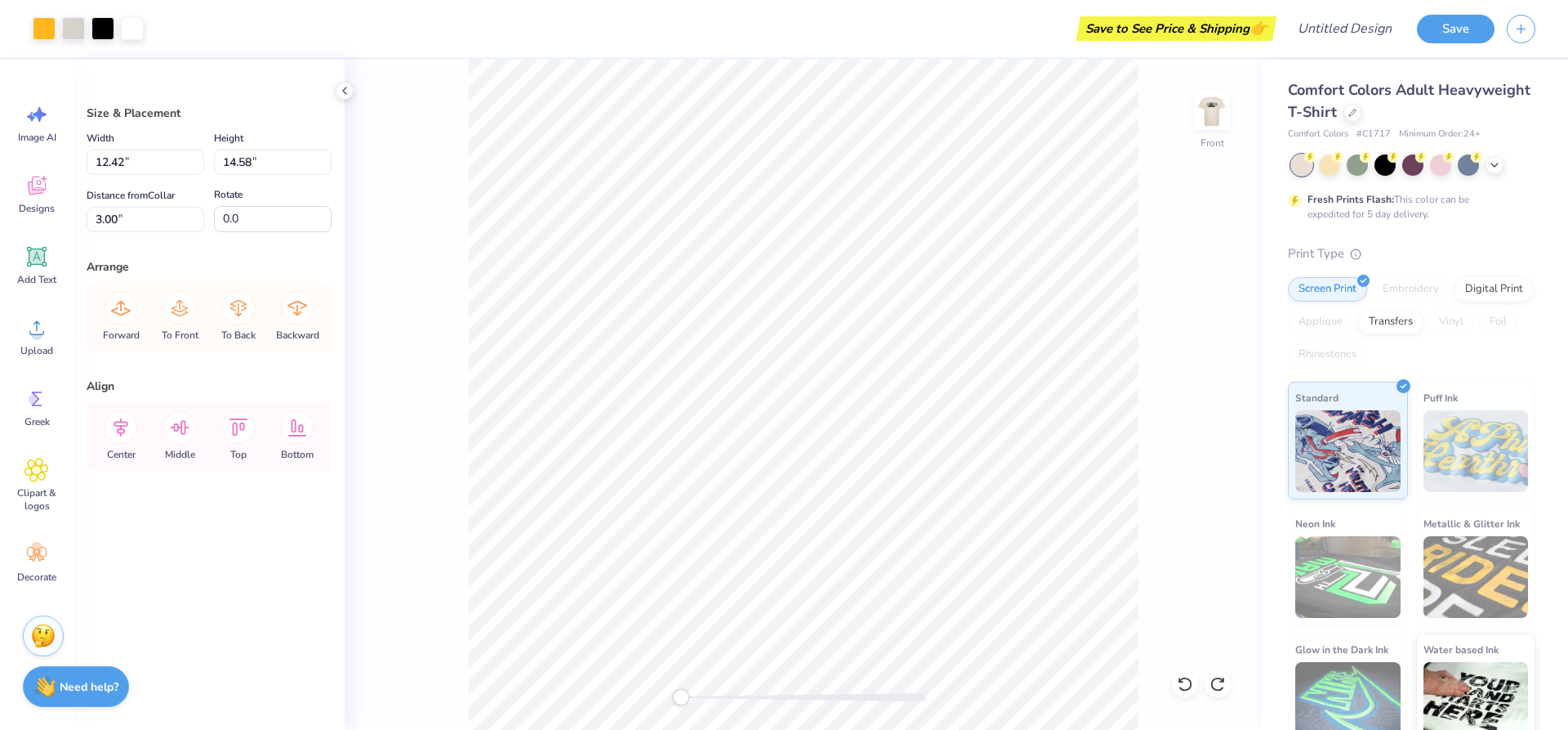
click at [1216, 268] on div "Front" at bounding box center [803, 394] width 918 height 670
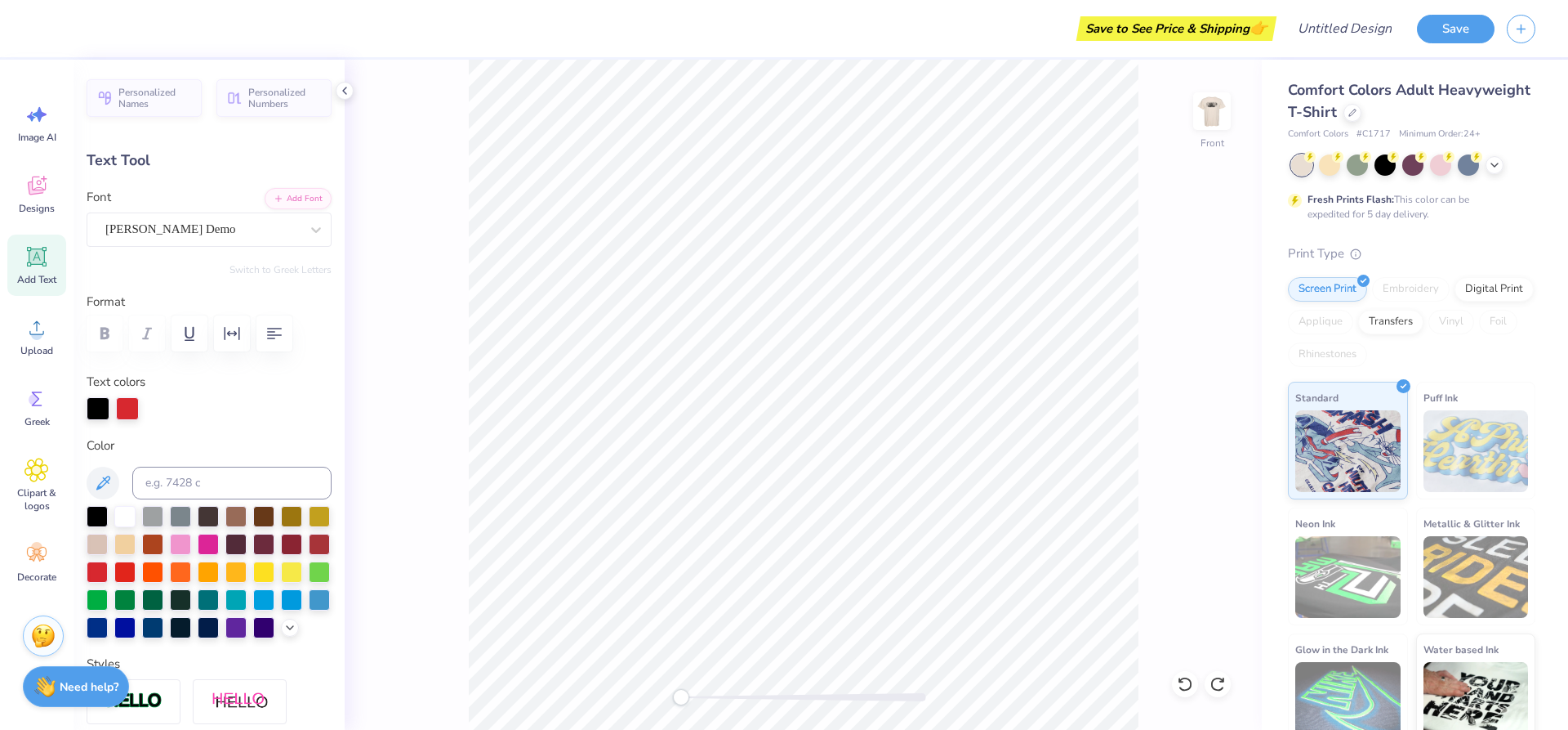
scroll to position [14, 5]
click at [219, 600] on div at bounding box center [208, 598] width 21 height 21
click at [1189, 328] on div "Front" at bounding box center [803, 394] width 918 height 670
click at [100, 413] on div at bounding box center [98, 408] width 23 height 23
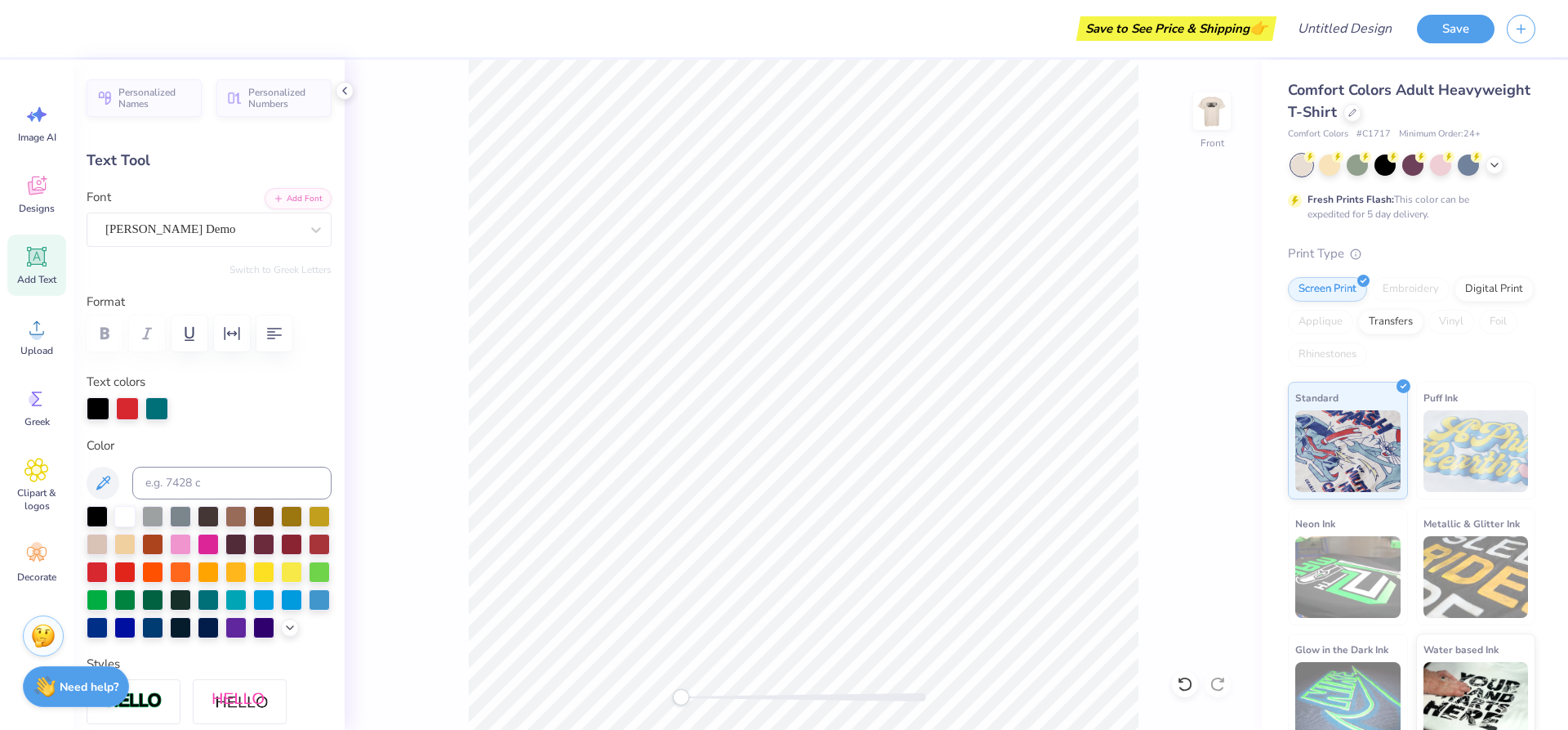
scroll to position [14, 5]
click at [93, 512] on div at bounding box center [97, 515] width 21 height 21
click at [163, 598] on div at bounding box center [153, 598] width 21 height 21
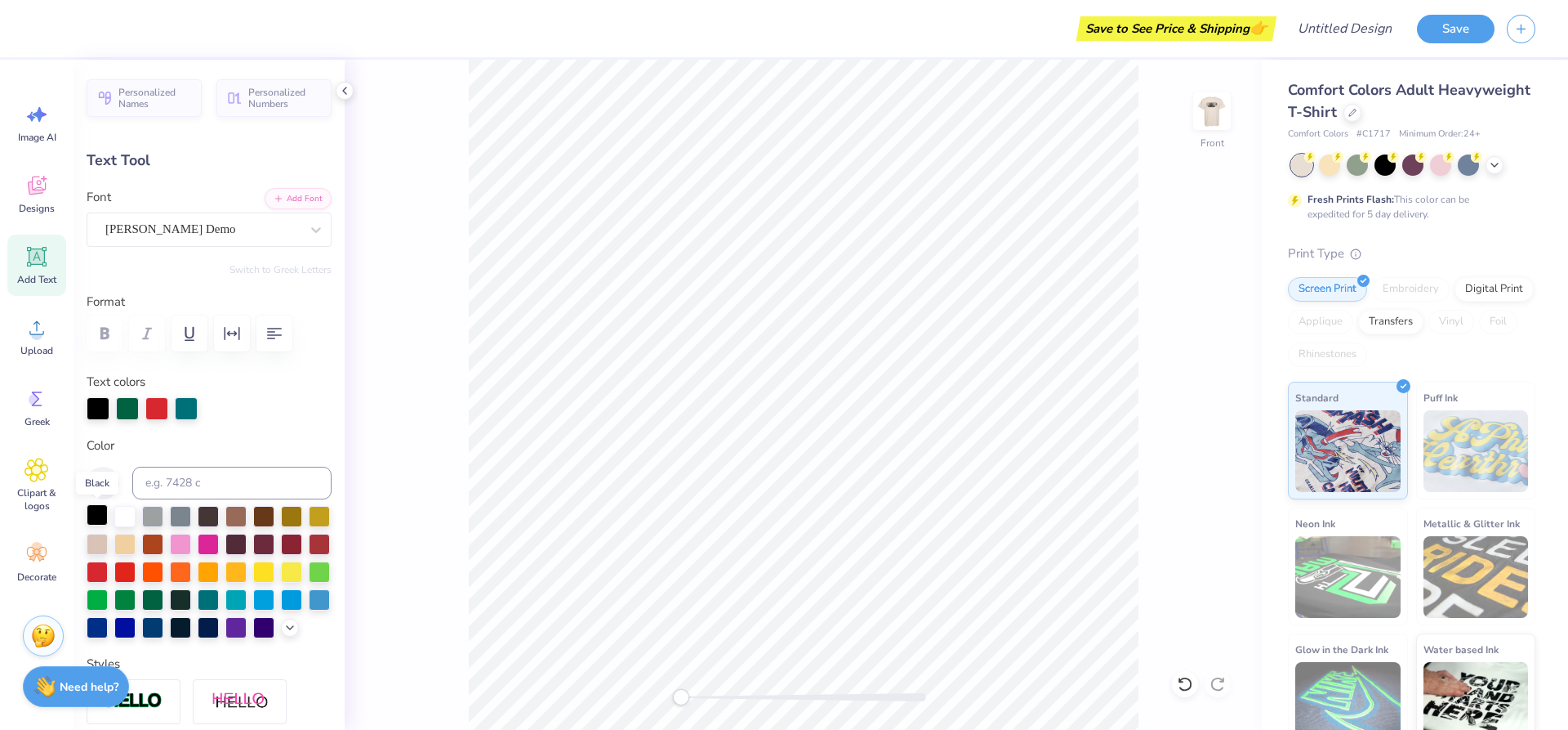
click at [103, 514] on div at bounding box center [97, 515] width 21 height 21
click at [163, 571] on div at bounding box center [153, 570] width 21 height 21
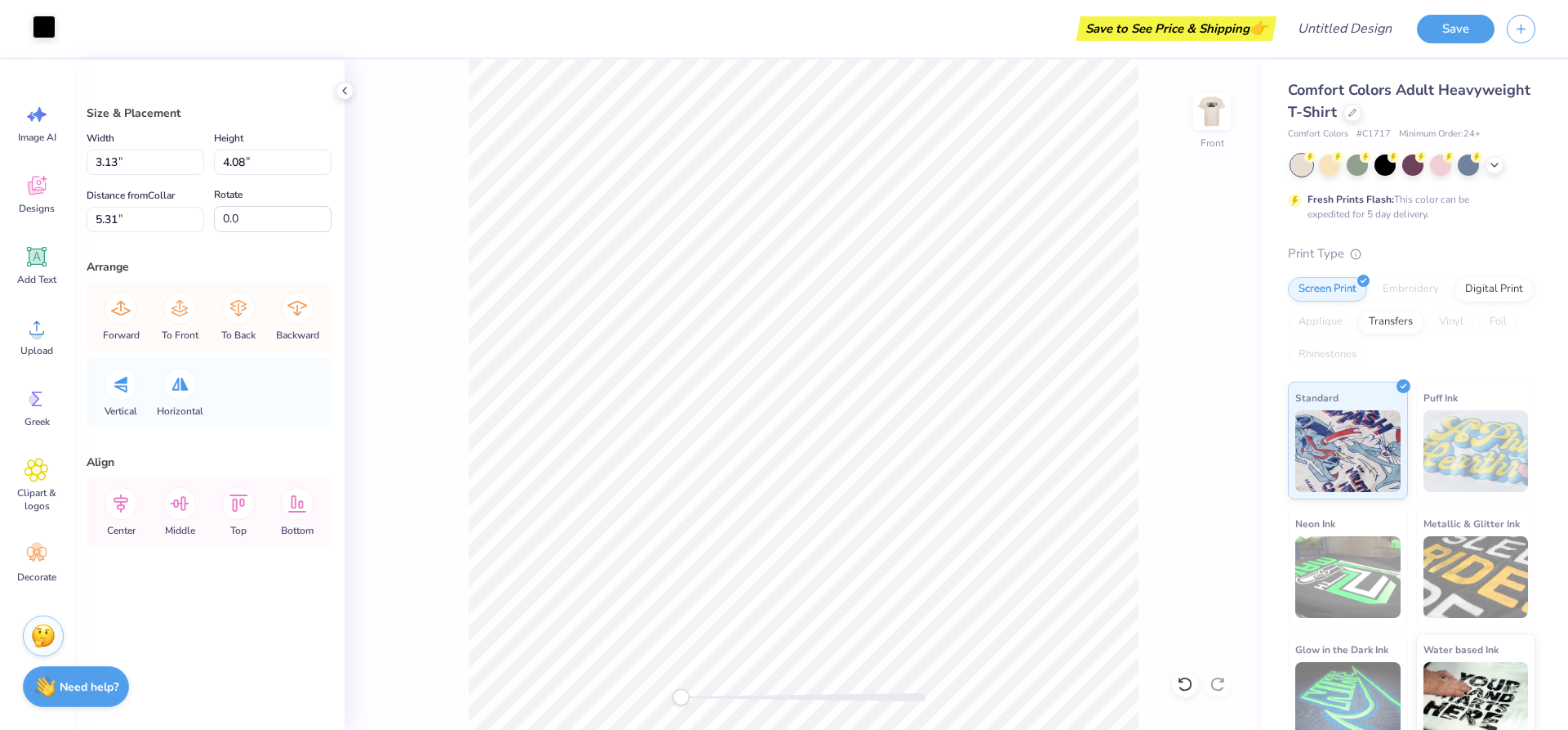
click at [46, 25] on div at bounding box center [44, 26] width 23 height 23
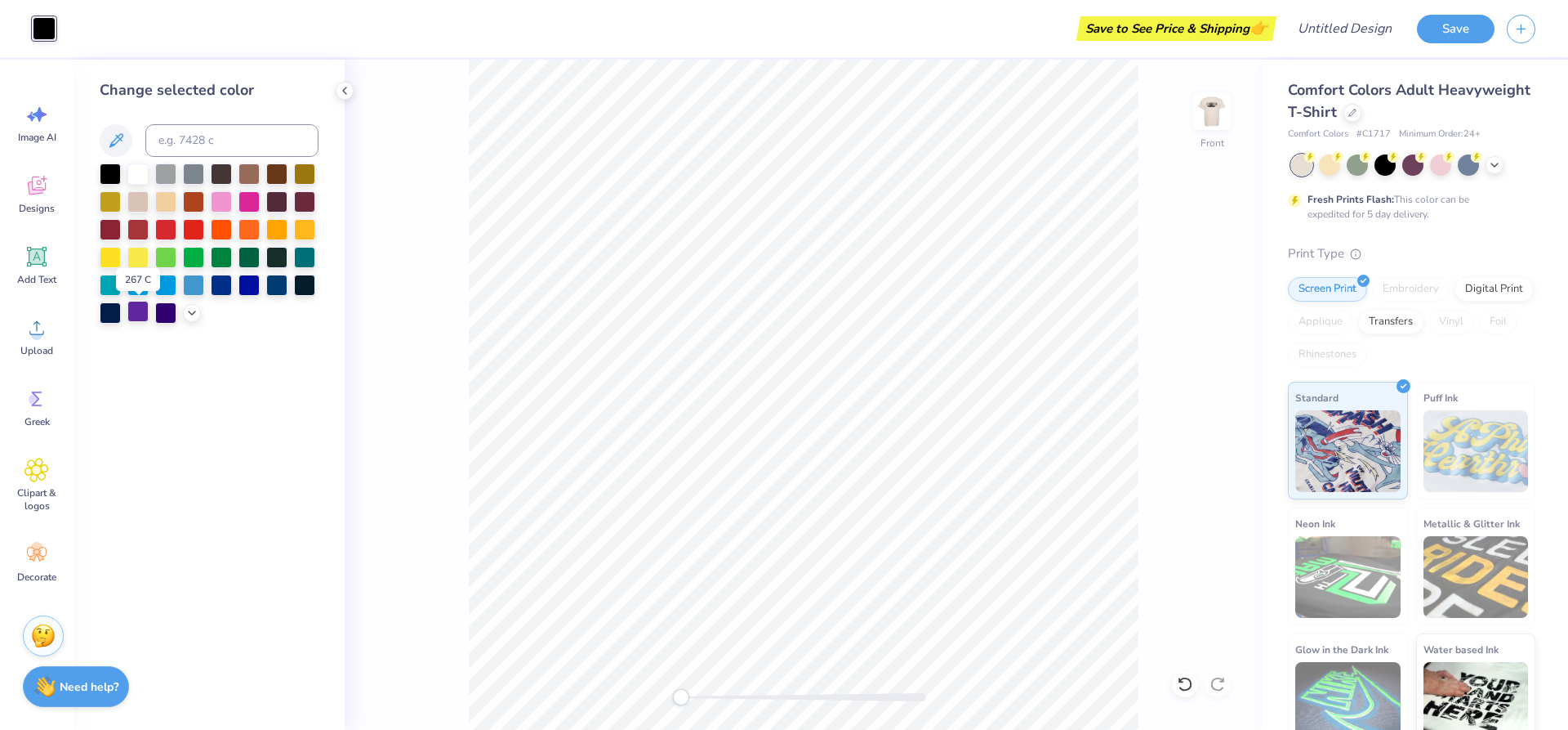
click at [142, 315] on div at bounding box center [138, 311] width 21 height 21
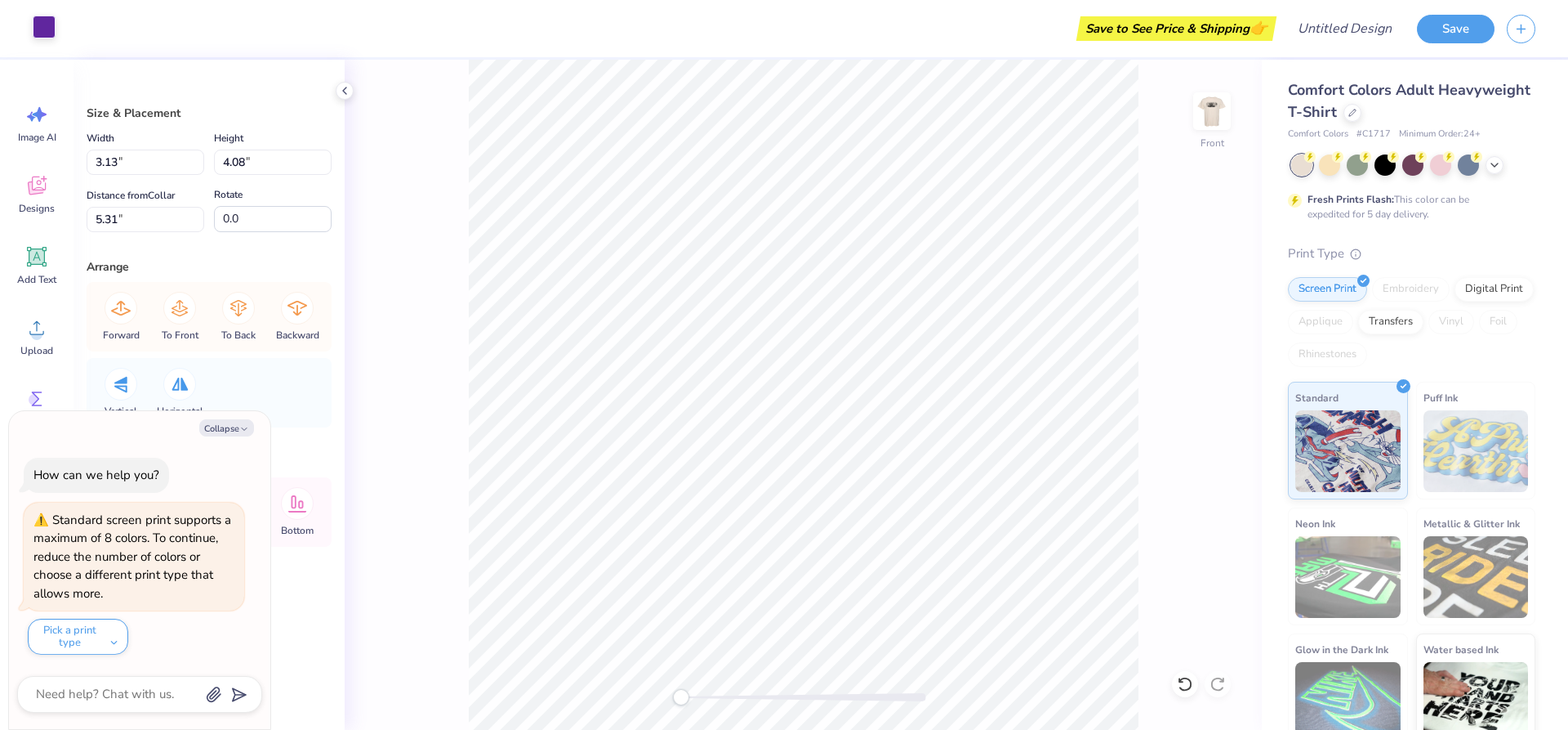
click at [36, 28] on div at bounding box center [44, 26] width 23 height 23
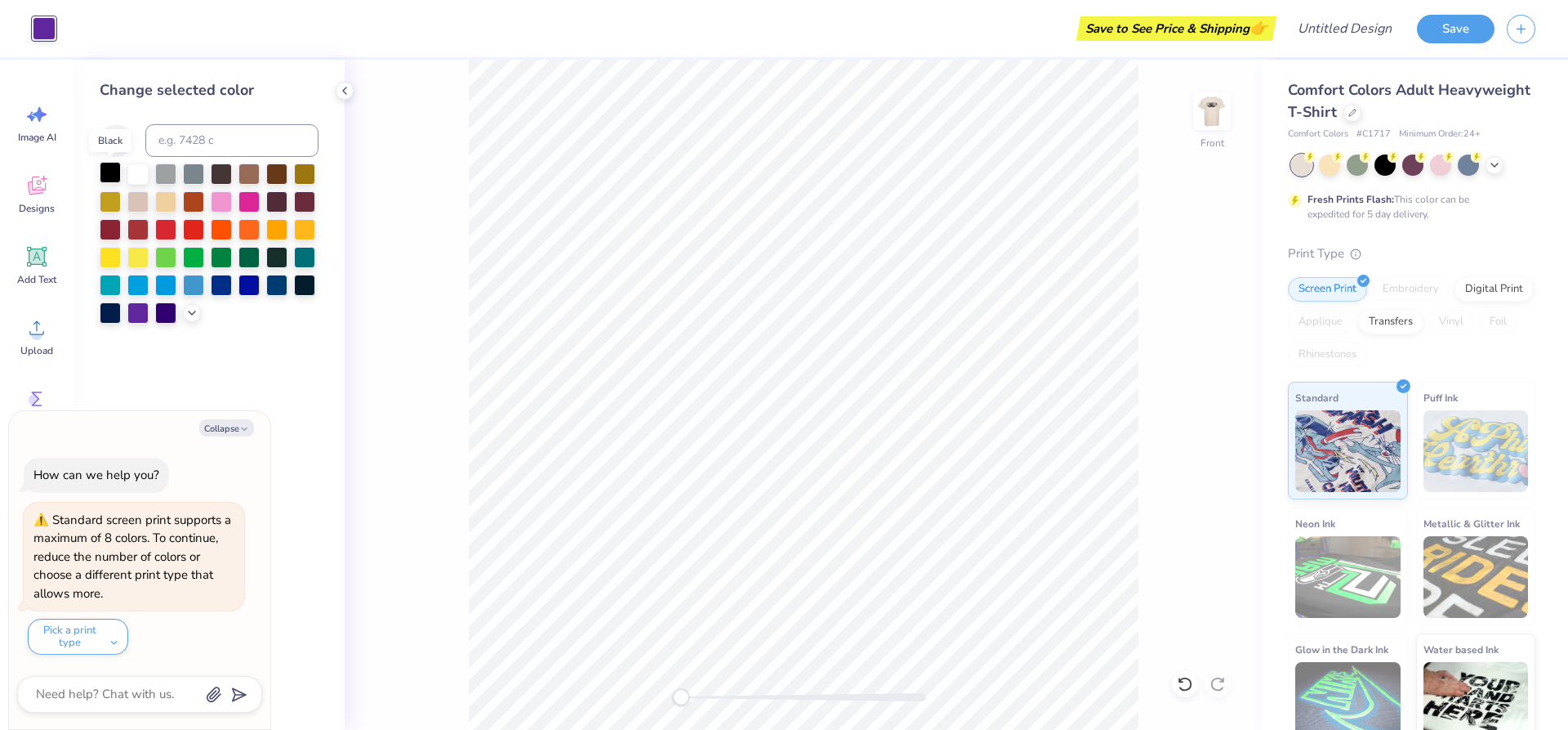
click at [119, 165] on div at bounding box center [110, 172] width 21 height 21
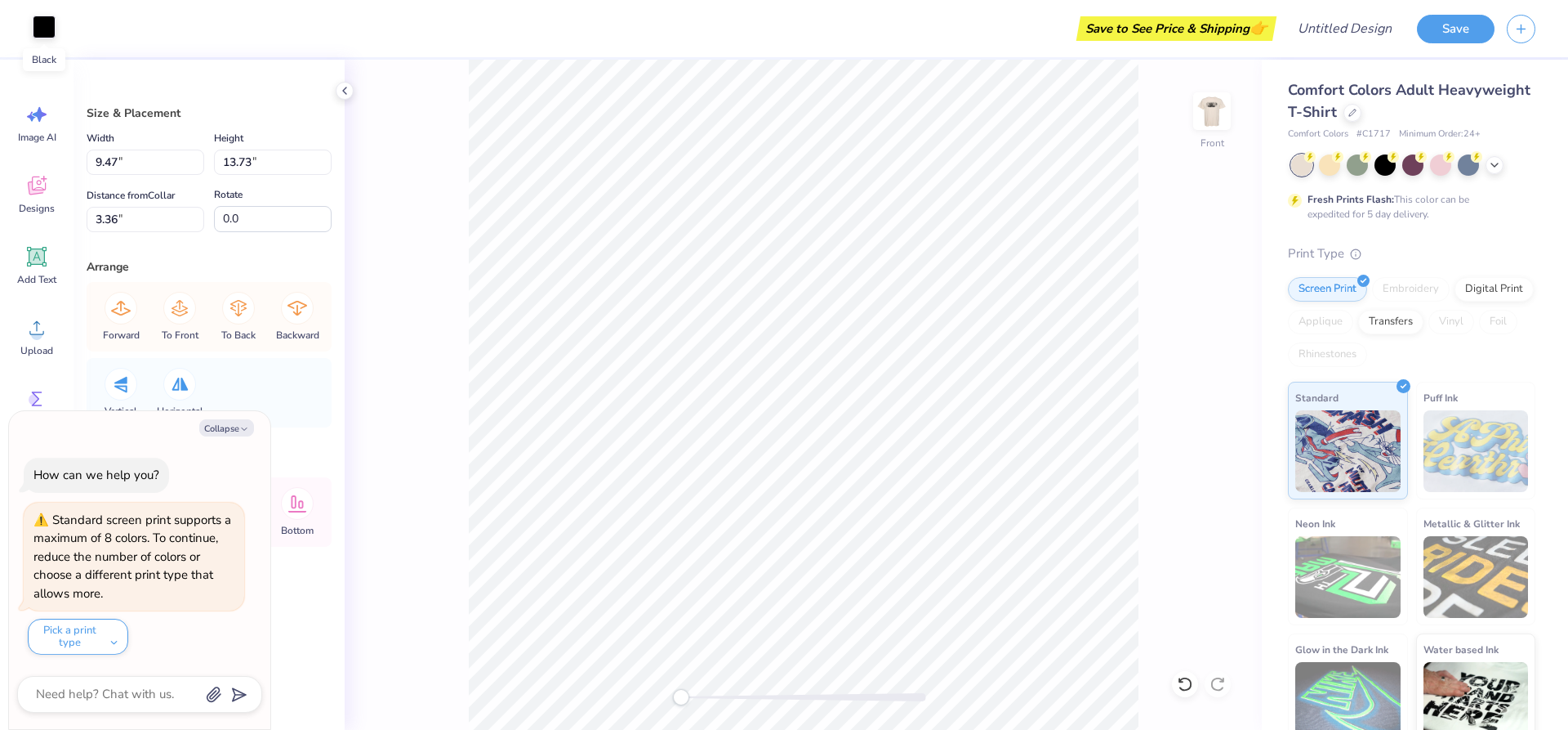
click at [45, 31] on div at bounding box center [44, 26] width 23 height 23
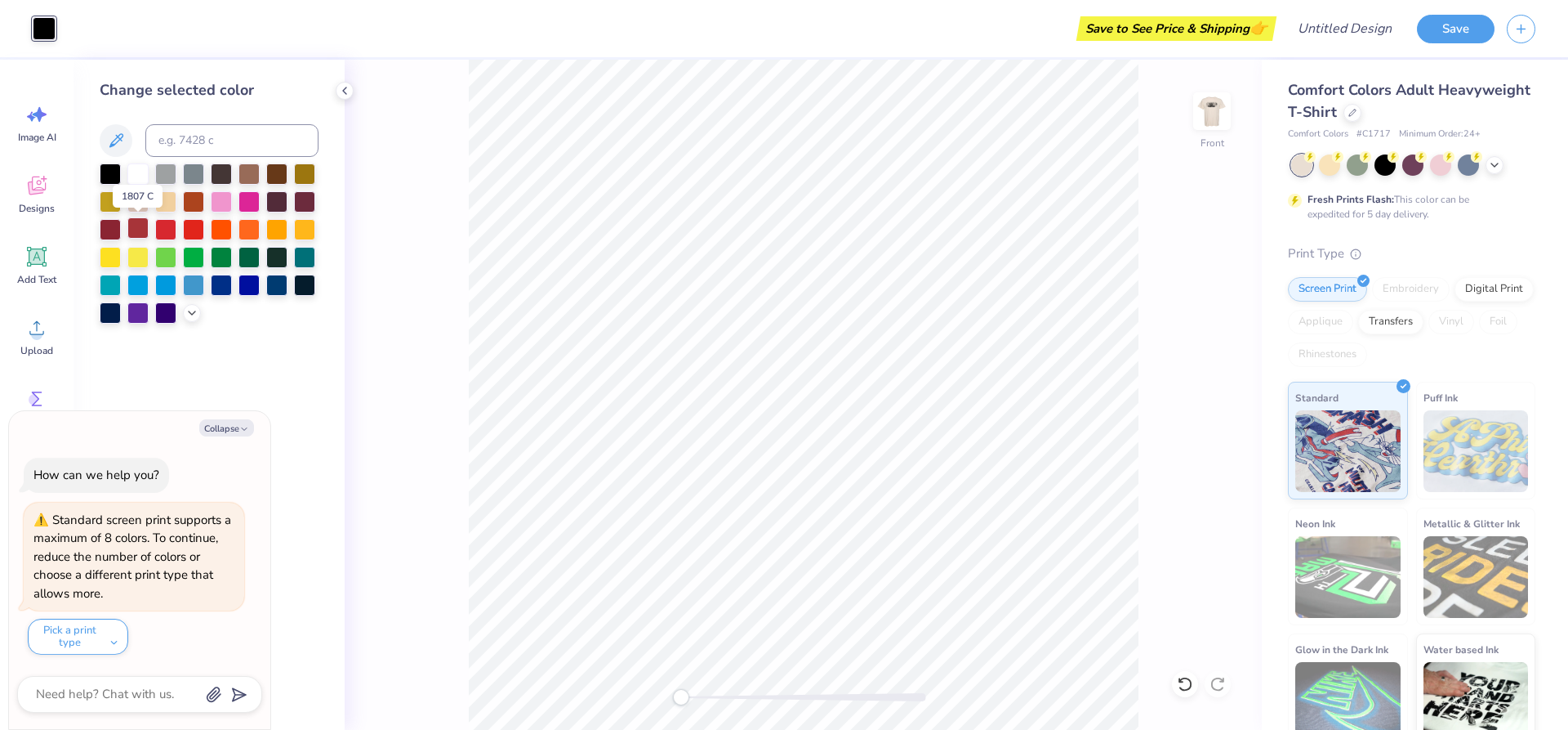
click at [140, 229] on div at bounding box center [138, 228] width 21 height 21
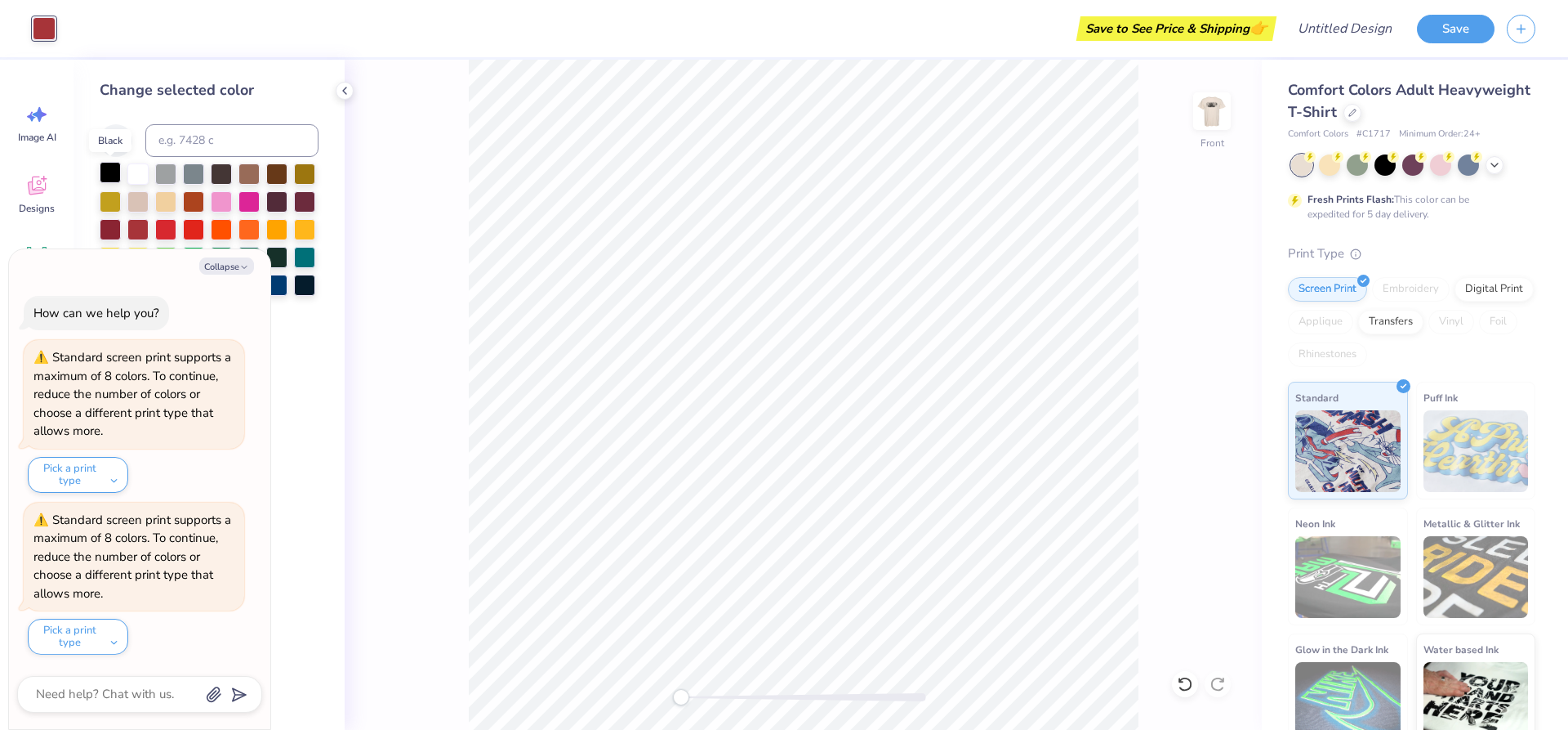
click at [110, 178] on div at bounding box center [110, 172] width 21 height 21
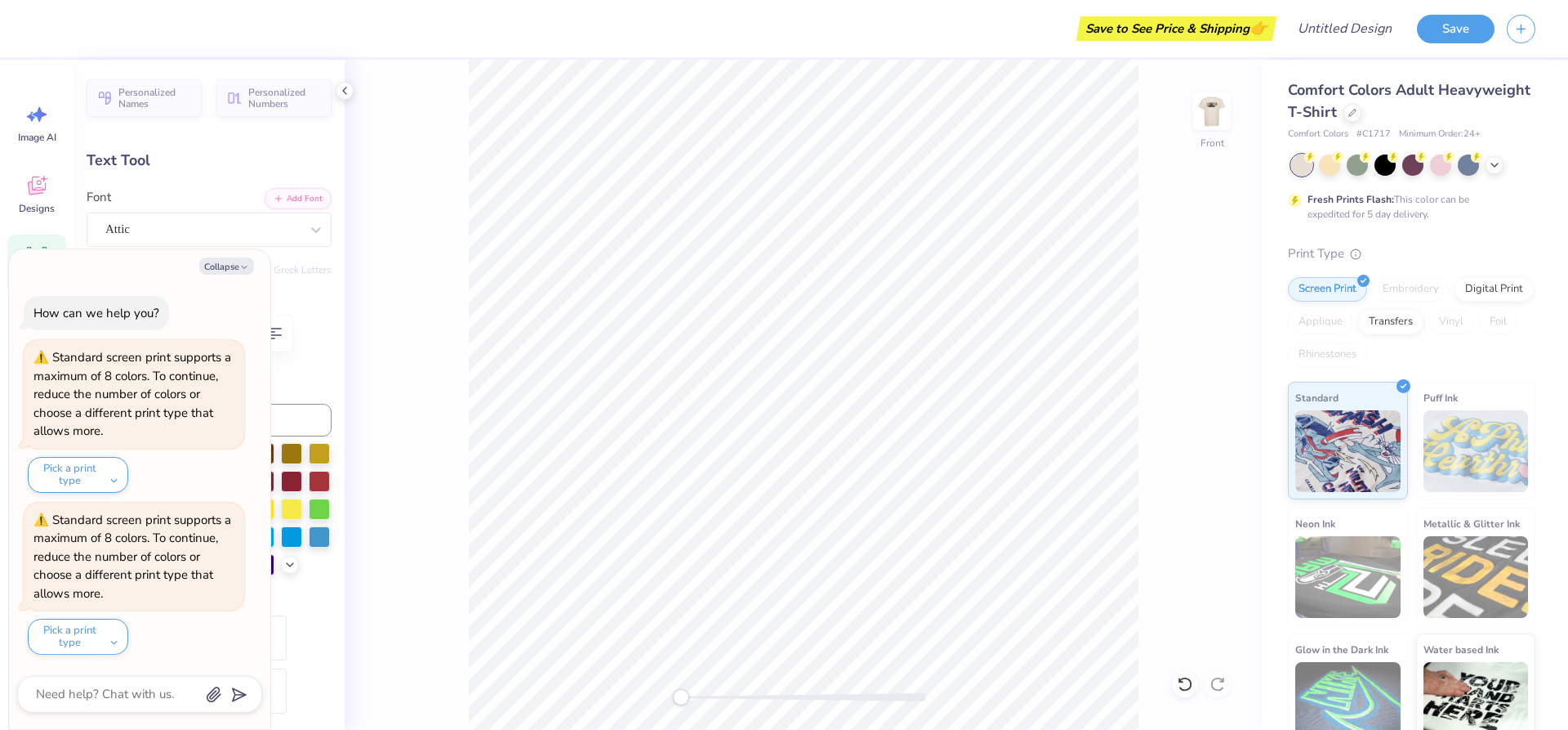
click at [410, 370] on div "Front" at bounding box center [803, 394] width 918 height 670
click at [245, 264] on icon "button" at bounding box center [244, 267] width 9 height 9
type textarea "x"
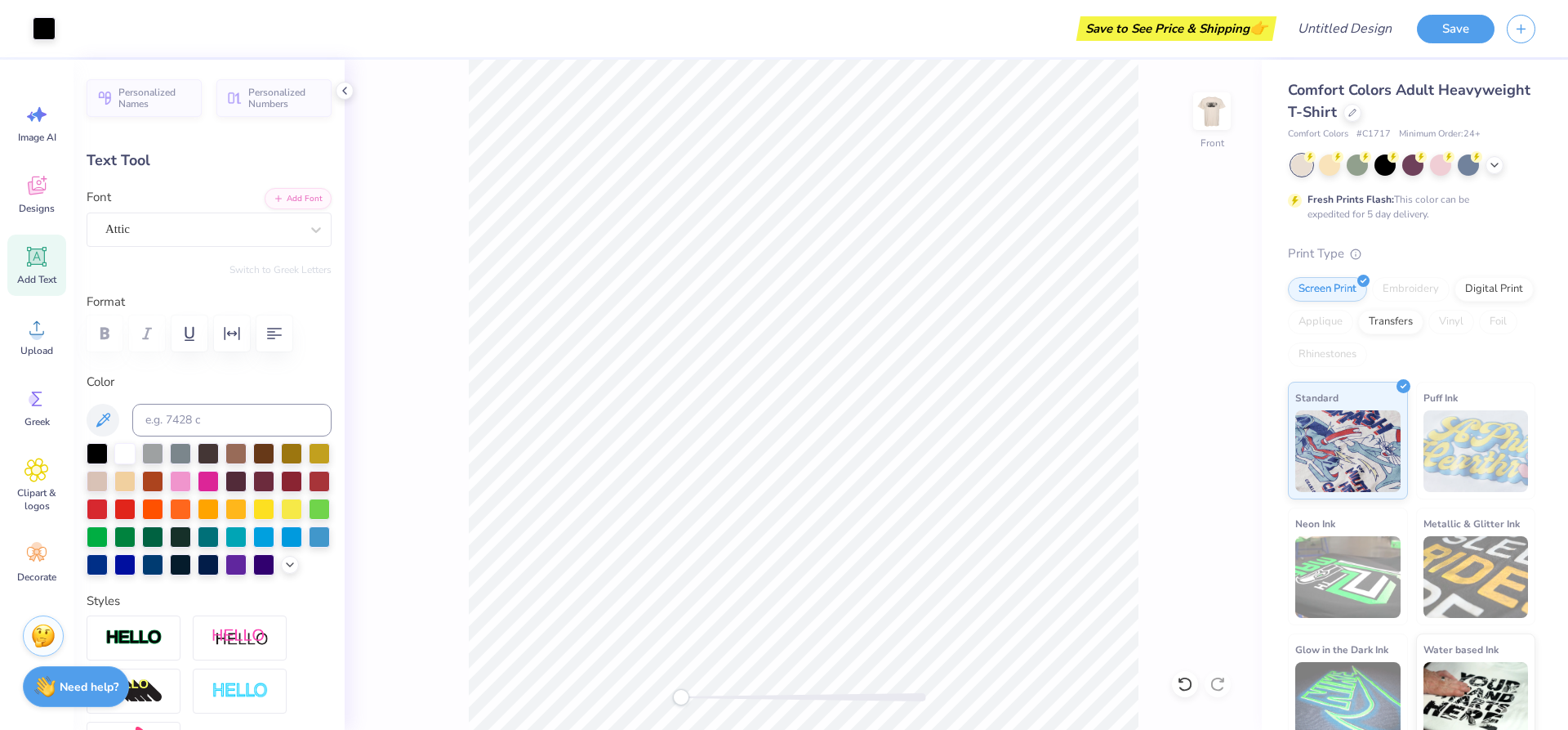
type input "2.78"
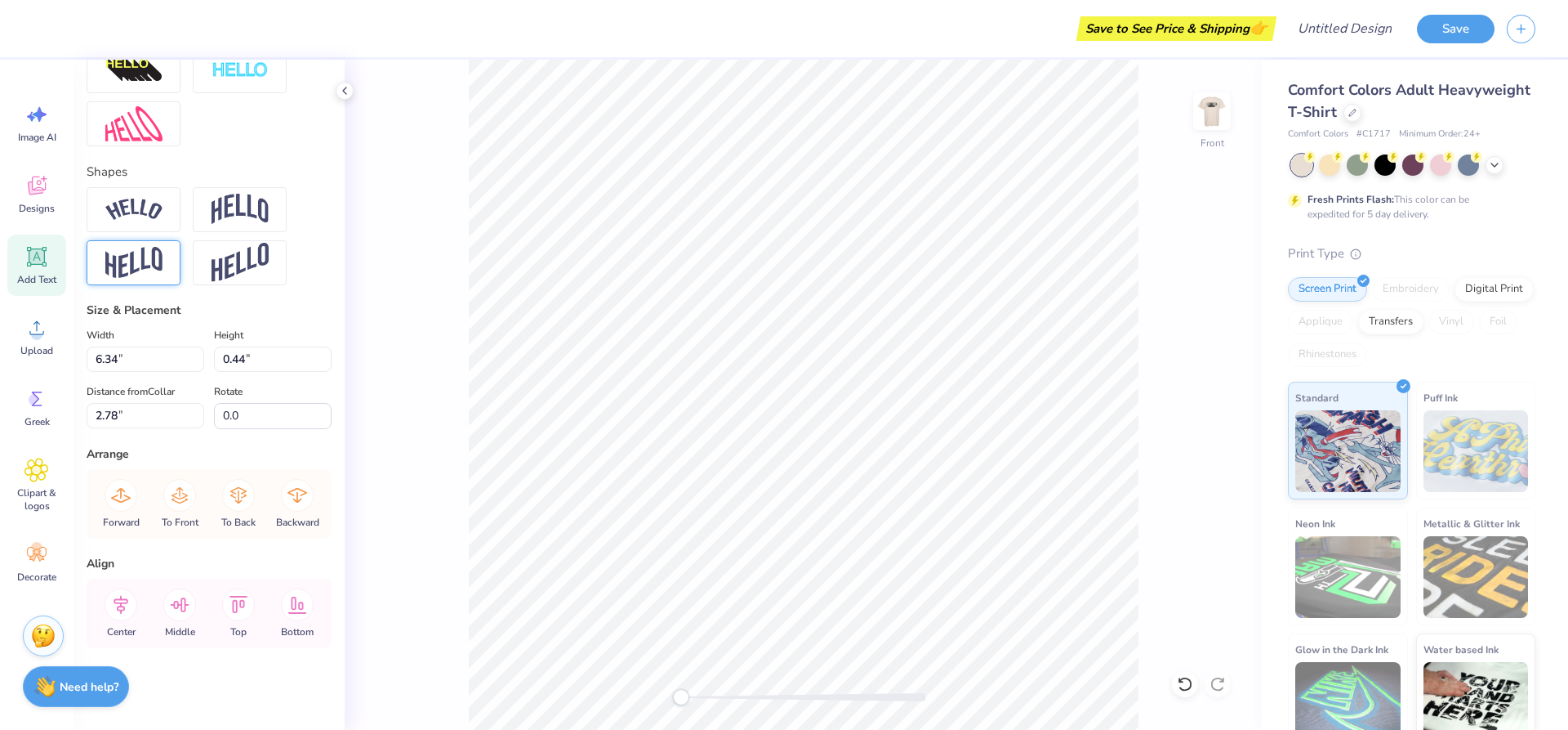
scroll to position [648, 0]
type input "7.82"
type input "0.54"
type input "2.68"
click at [1278, 224] on div "Comfort Colors Adult Heavyweight T-Shirt Comfort Colors # C1717 Minimum Order: …" at bounding box center [1415, 405] width 306 height 691
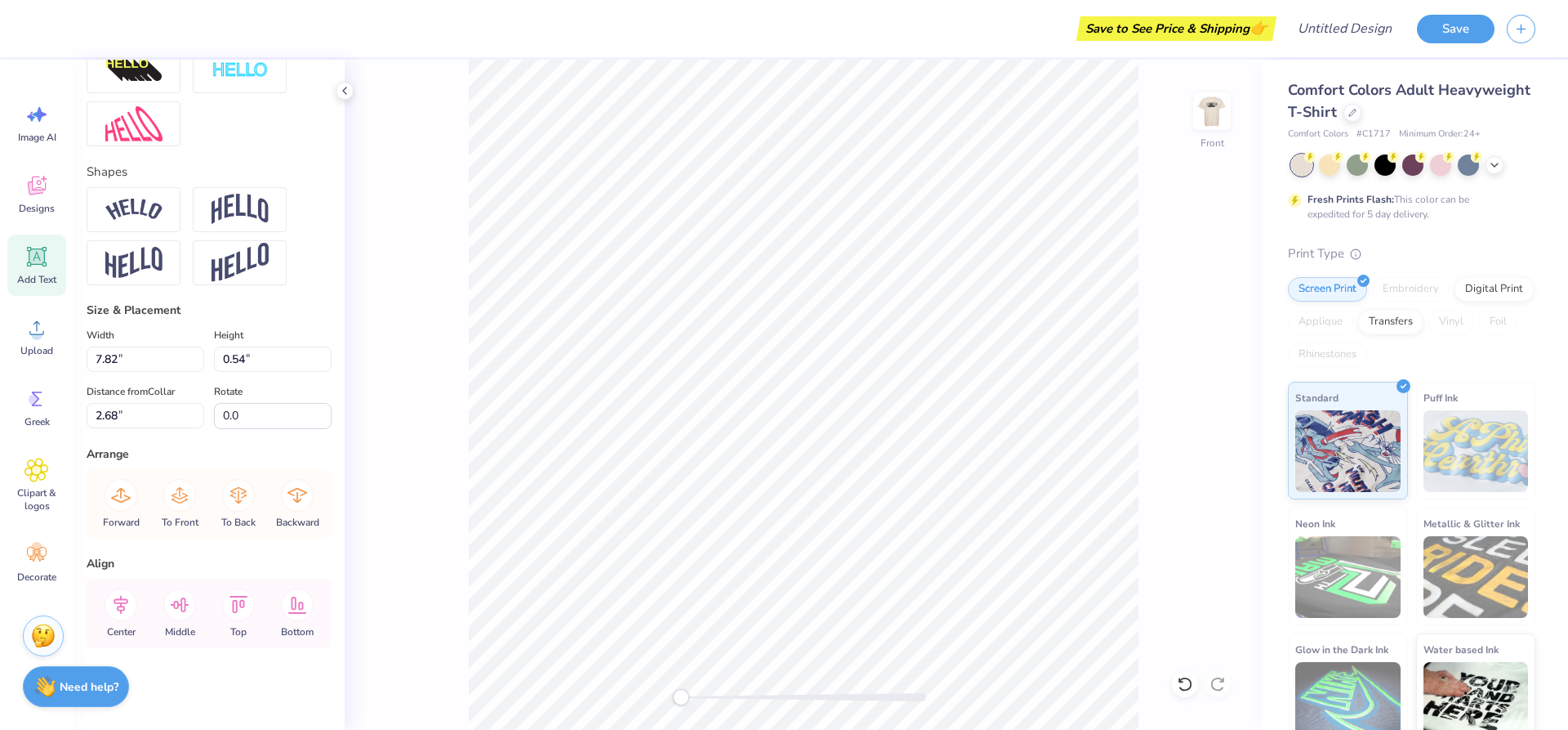
click at [1187, 253] on div "Front" at bounding box center [803, 394] width 918 height 670
